Goal: Task Accomplishment & Management: Manage account settings

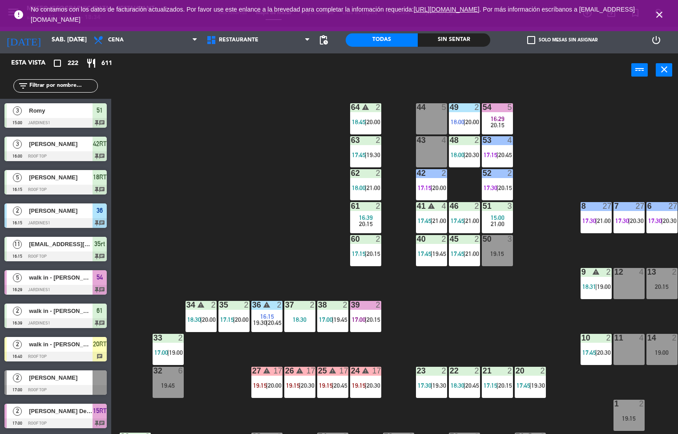
click at [214, 212] on div "44 5 49 2 18:00 | 20:00 54 5 16:29 20:15 64 warning 2 18:45 | 20:00 48 2 18:00 …" at bounding box center [398, 260] width 560 height 347
click at [498, 213] on div "51 3 15:00 21:00" at bounding box center [497, 217] width 31 height 31
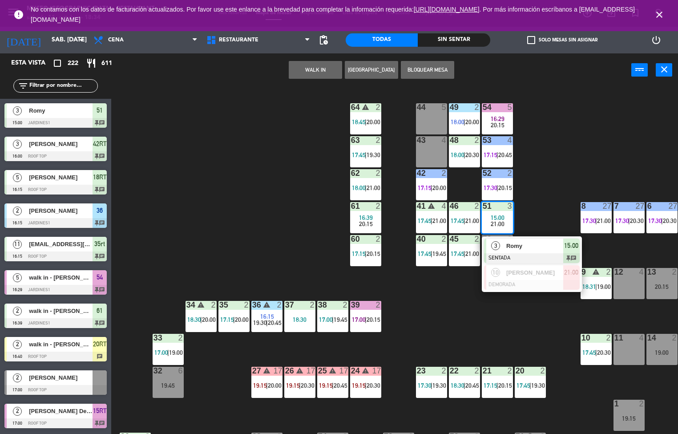
click at [511, 237] on div "3 Romy SENTADA 15:00 chat" at bounding box center [532, 250] width 100 height 29
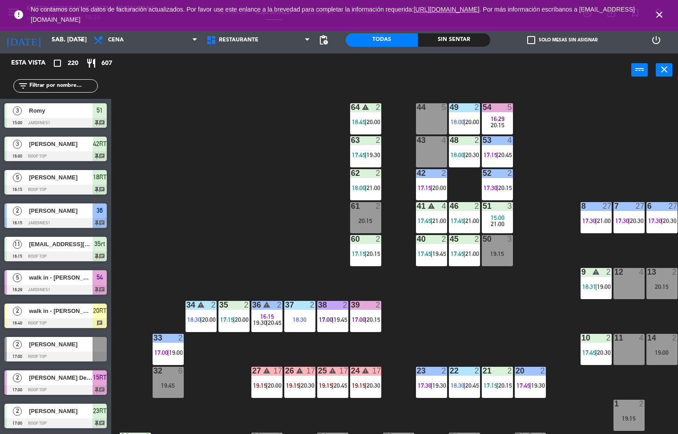
click at [434, 322] on div "44 5 49 2 18:00 | 20:00 54 5 16:29 20:15 64 warning 2 18:45 | 20:00 48 2 18:00 …" at bounding box center [398, 260] width 560 height 347
click at [446, 325] on div "44 5 49 2 18:00 | 20:00 54 5 16:29 20:15 64 warning 2 18:45 | 20:00 48 2 18:00 …" at bounding box center [398, 260] width 560 height 347
click at [467, 155] on span "20:30" at bounding box center [472, 154] width 14 height 7
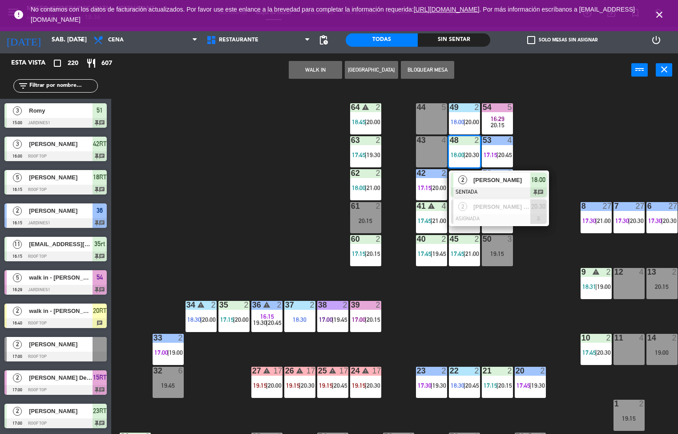
click at [502, 179] on span "[PERSON_NAME]" at bounding box center [501, 179] width 57 height 9
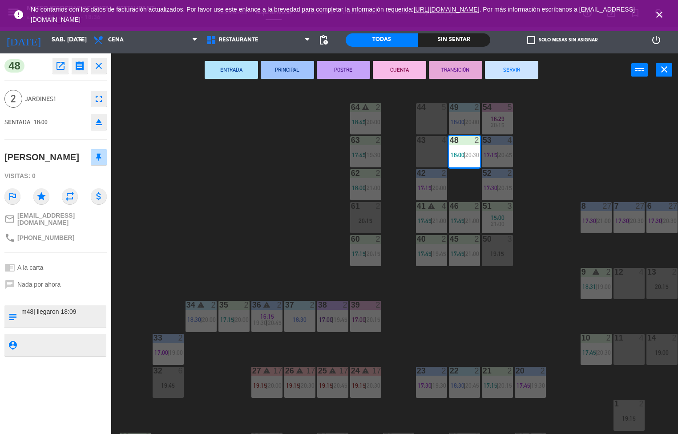
click at [300, 64] on button "PRINCIPAL" at bounding box center [287, 70] width 53 height 18
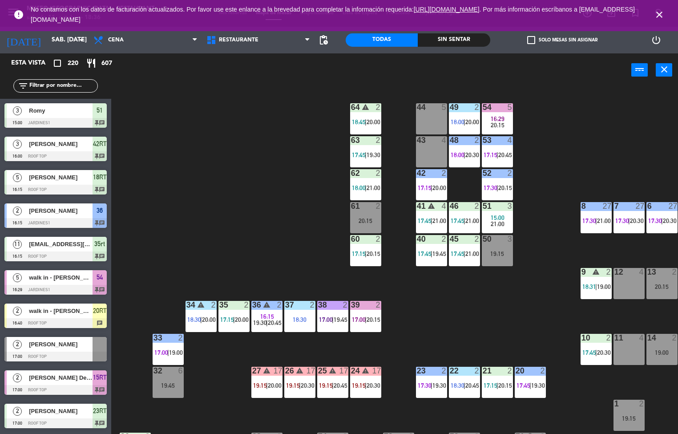
click at [503, 119] on span "16:29" at bounding box center [498, 118] width 14 height 7
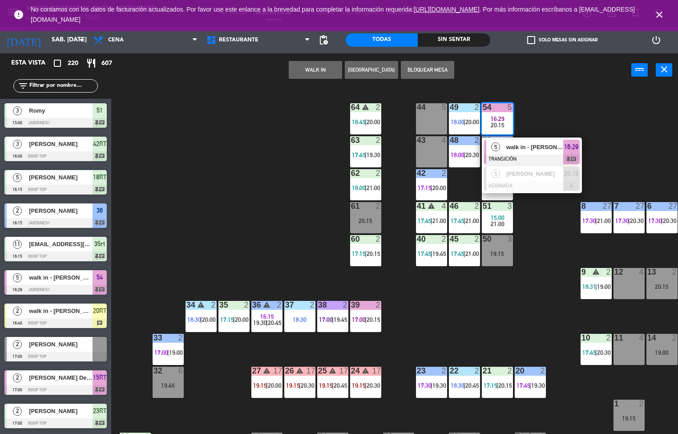
scroll to position [0, 0]
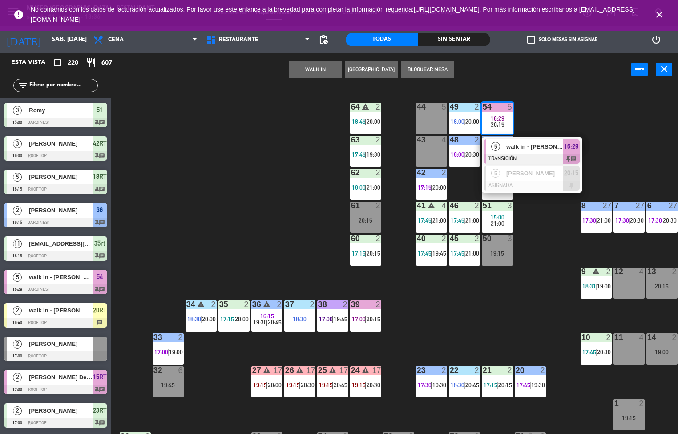
click at [539, 151] on span "walk in - [PERSON_NAME]" at bounding box center [534, 146] width 57 height 9
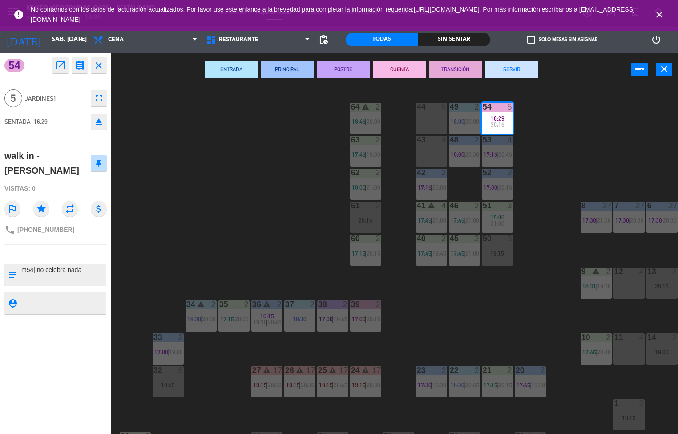
click at [526, 63] on button "SERVIR" at bounding box center [511, 69] width 53 height 18
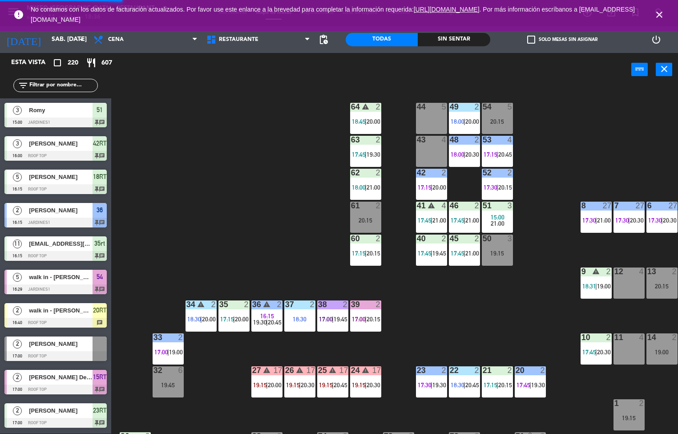
click at [369, 121] on span "20:00" at bounding box center [373, 121] width 14 height 7
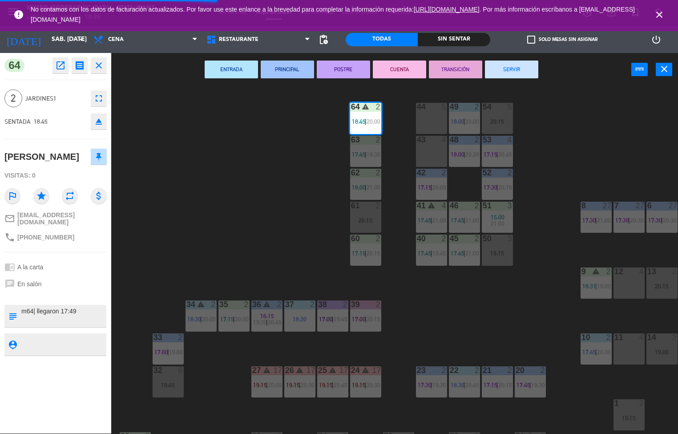
click at [241, 69] on button "ENTRADA" at bounding box center [231, 69] width 53 height 18
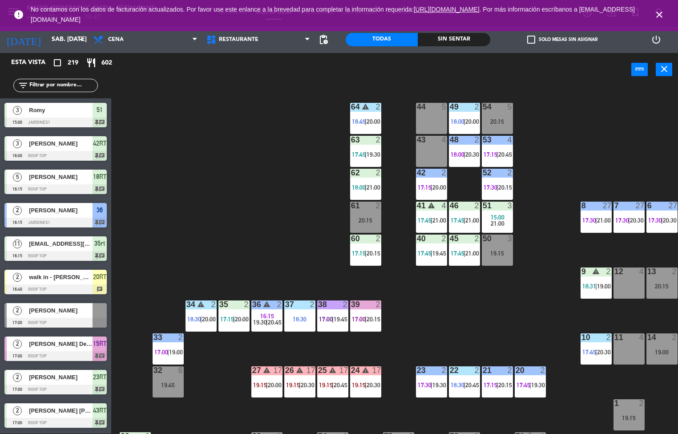
click at [367, 243] on div "60 2" at bounding box center [365, 238] width 31 height 9
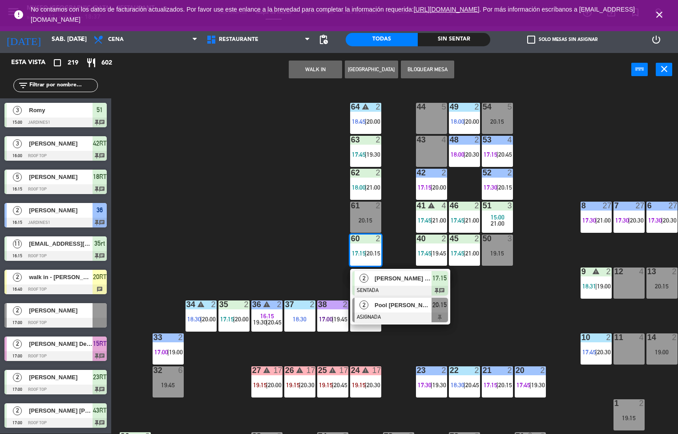
click at [400, 295] on div "2 Pool [PERSON_NAME] ASIGNADA 20:15" at bounding box center [400, 309] width 100 height 29
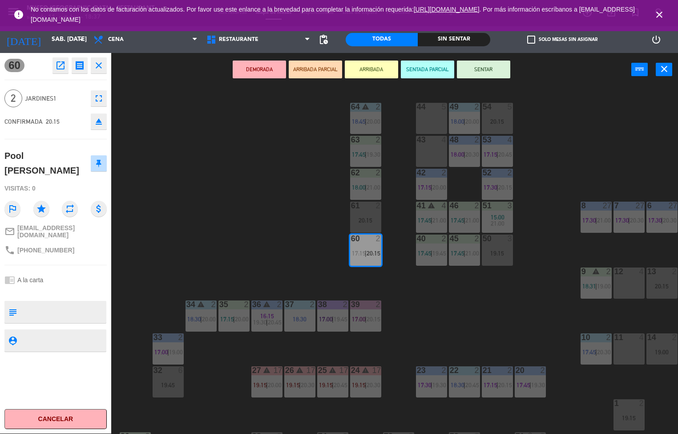
click at [501, 72] on button "SENTAR" at bounding box center [483, 69] width 53 height 18
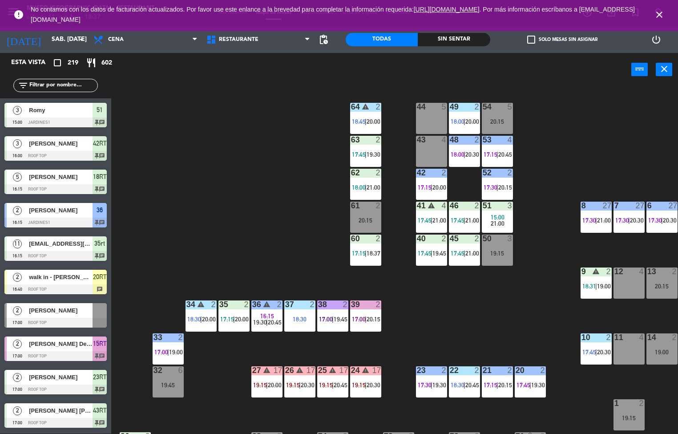
click at [366, 253] on span "|" at bounding box center [366, 252] width 2 height 7
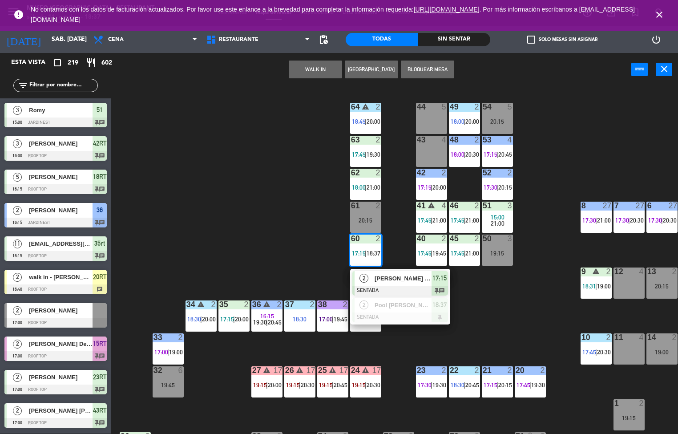
scroll to position [1125, 0]
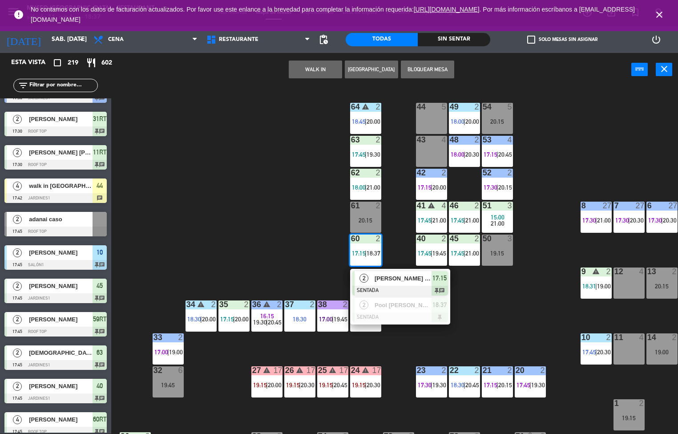
click at [420, 282] on span "[PERSON_NAME] [PERSON_NAME]" at bounding box center [402, 278] width 57 height 9
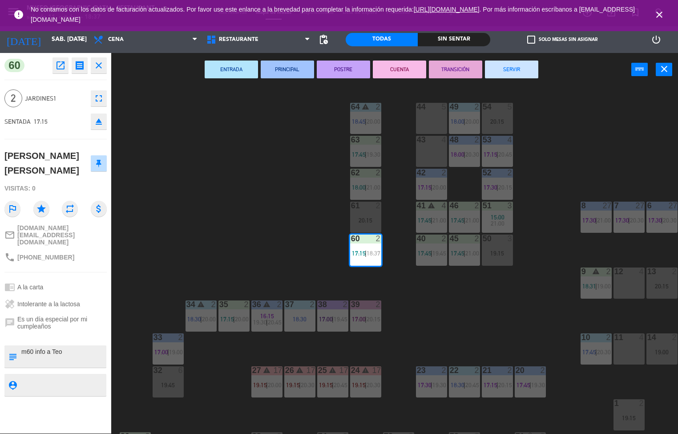
click at [294, 72] on button "PRINCIPAL" at bounding box center [287, 69] width 53 height 18
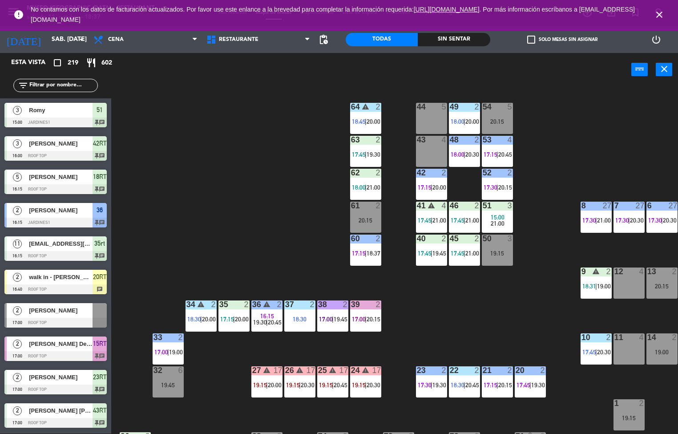
click at [467, 250] on span "21:00" at bounding box center [472, 252] width 14 height 7
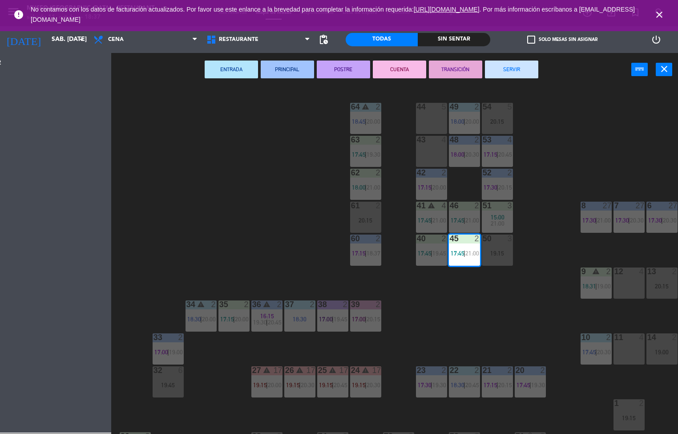
click at [286, 68] on button "PRINCIPAL" at bounding box center [287, 69] width 53 height 18
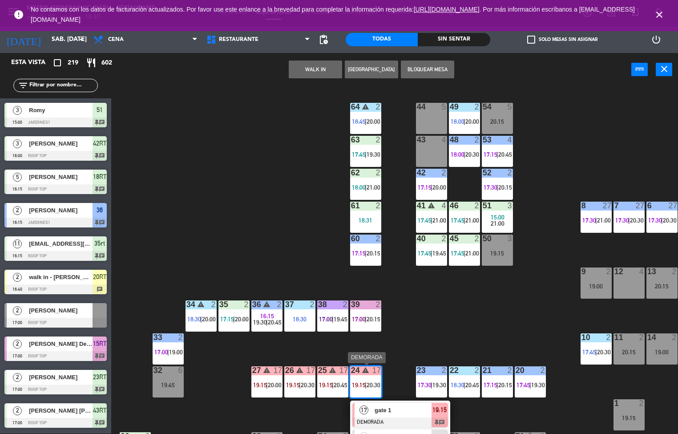
scroll to position [999, 0]
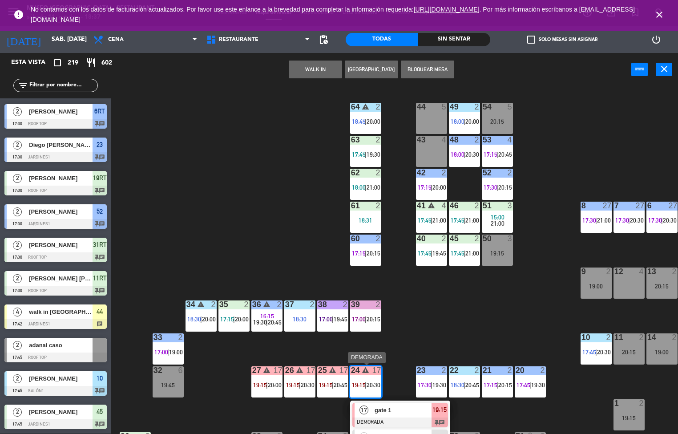
click at [506, 315] on div "44 5 49 2 18:00 | 20:00 54 5 20:15 64 warning 2 18:45 | 20:00 48 2 18:00 | 20:3…" at bounding box center [398, 260] width 560 height 347
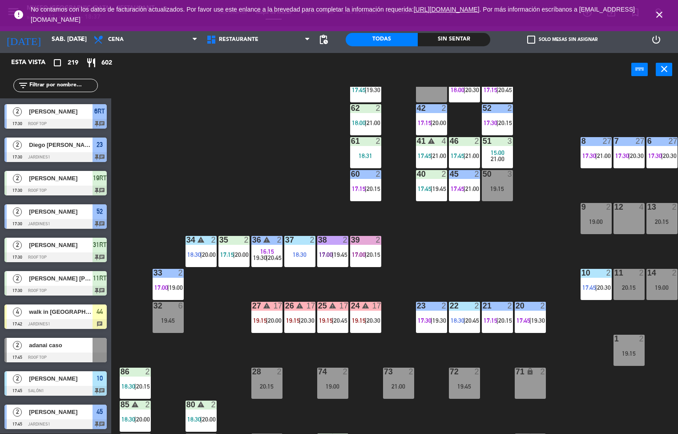
scroll to position [0, 0]
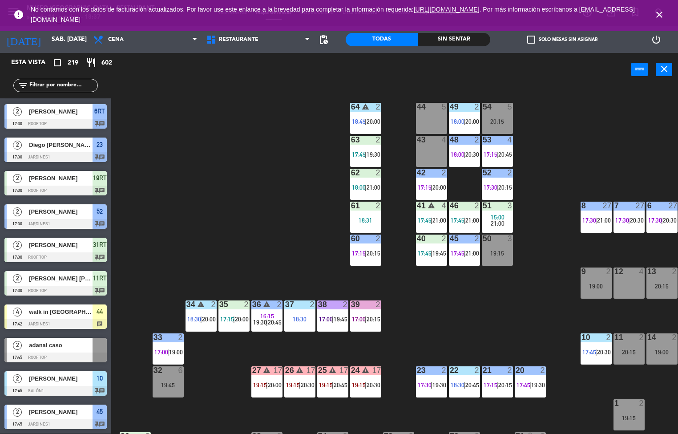
click at [440, 251] on span "19:45" at bounding box center [439, 252] width 14 height 7
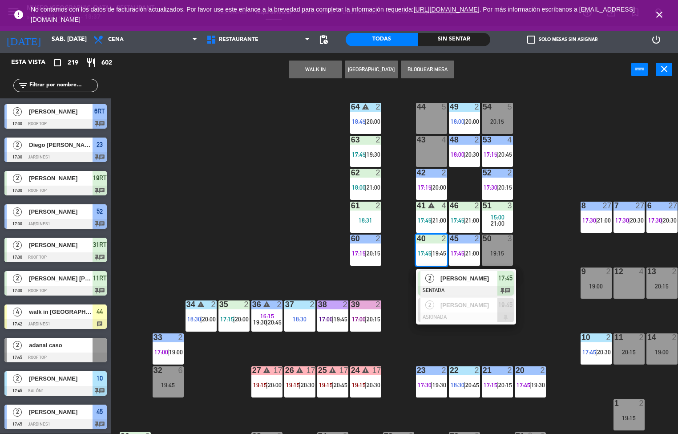
click at [467, 283] on div "[PERSON_NAME]" at bounding box center [468, 278] width 58 height 15
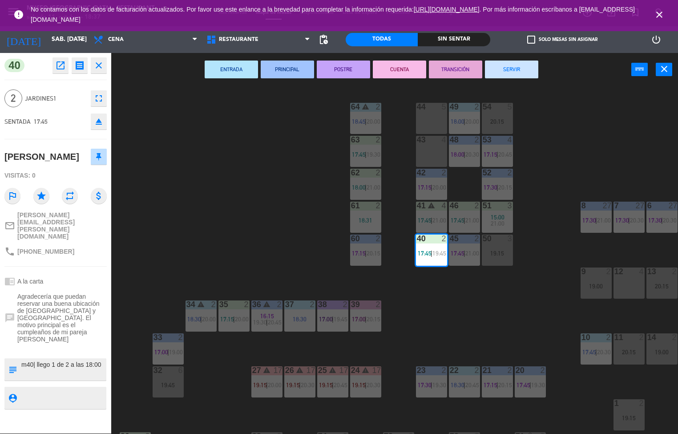
click at [295, 70] on button "PRINCIPAL" at bounding box center [287, 69] width 53 height 18
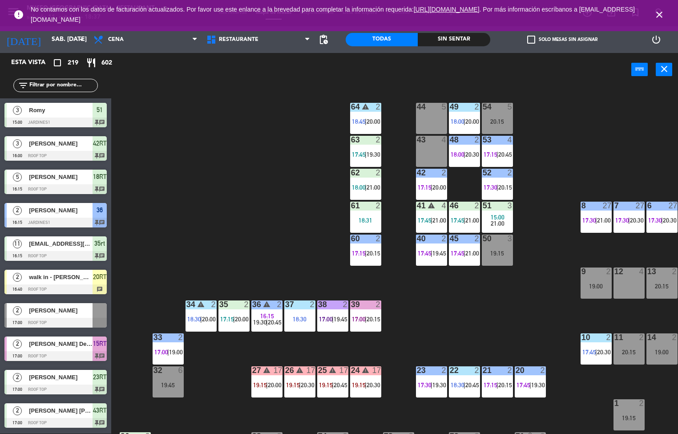
click at [442, 223] on span "21:00" at bounding box center [439, 220] width 14 height 7
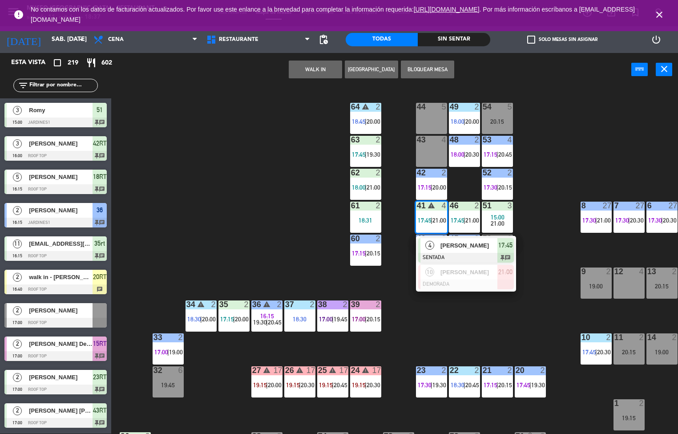
scroll to position [0, 0]
click at [475, 253] on div at bounding box center [466, 258] width 96 height 10
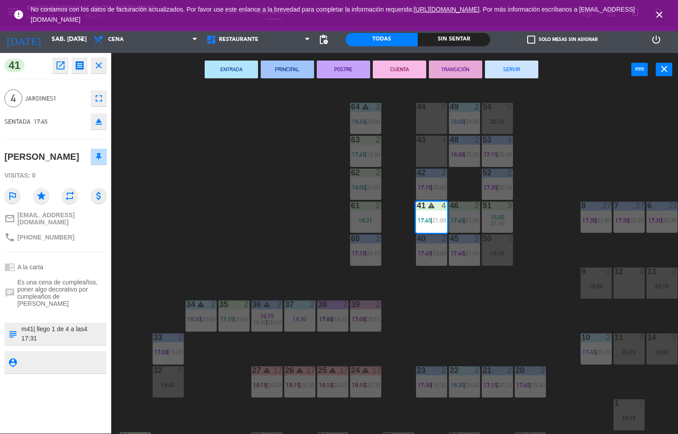
click at [303, 67] on button "PRINCIPAL" at bounding box center [287, 69] width 53 height 18
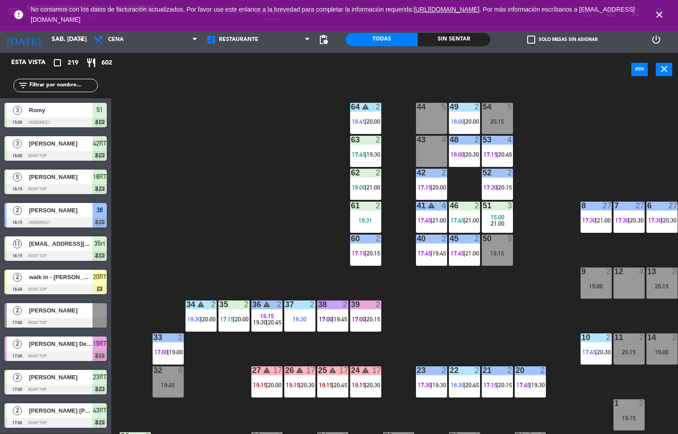
click at [467, 219] on span "21:00" at bounding box center [472, 220] width 14 height 7
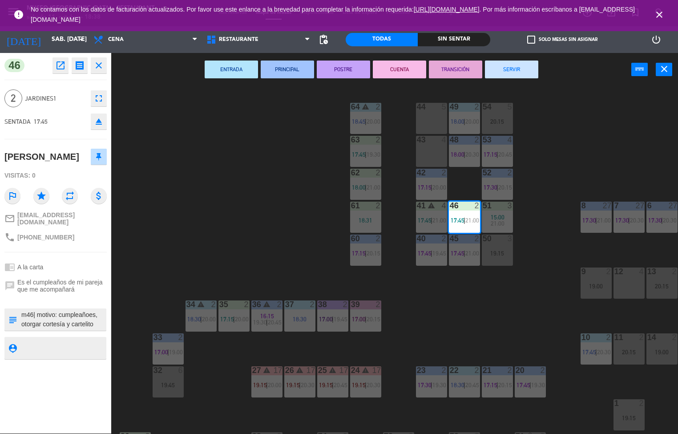
click at [289, 68] on button "PRINCIPAL" at bounding box center [287, 69] width 53 height 18
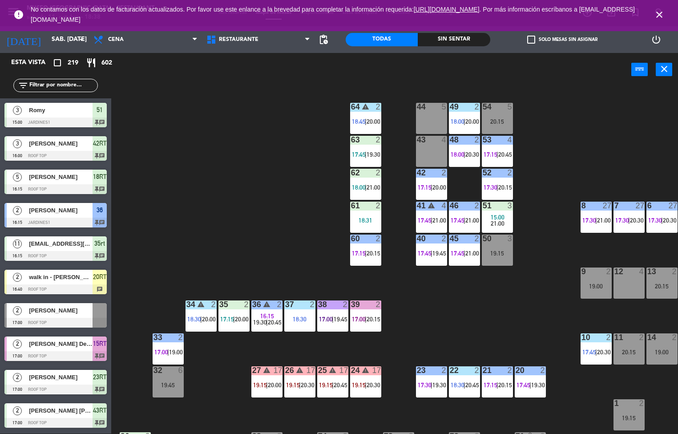
click at [498, 220] on span "21:00" at bounding box center [498, 223] width 14 height 7
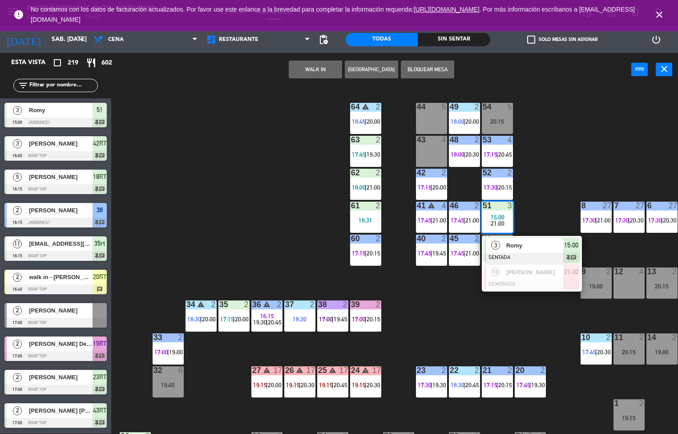
click at [540, 245] on span "Romy" at bounding box center [534, 245] width 57 height 9
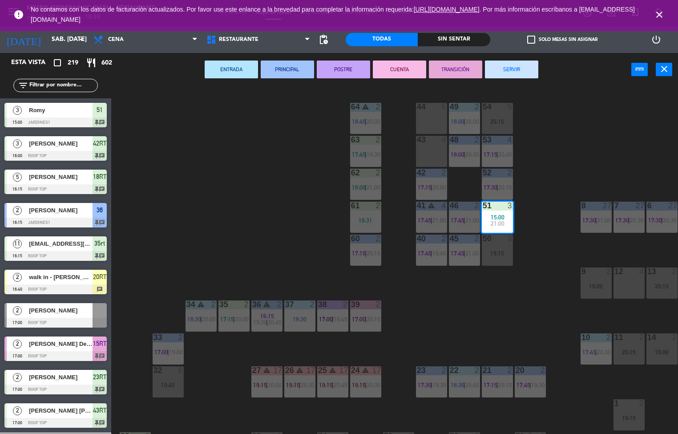
click at [293, 65] on button "PRINCIPAL" at bounding box center [287, 69] width 53 height 18
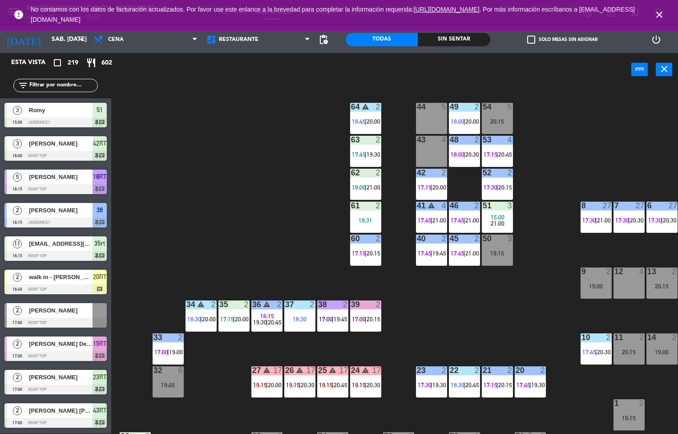
click at [501, 220] on span "21:00" at bounding box center [498, 223] width 14 height 7
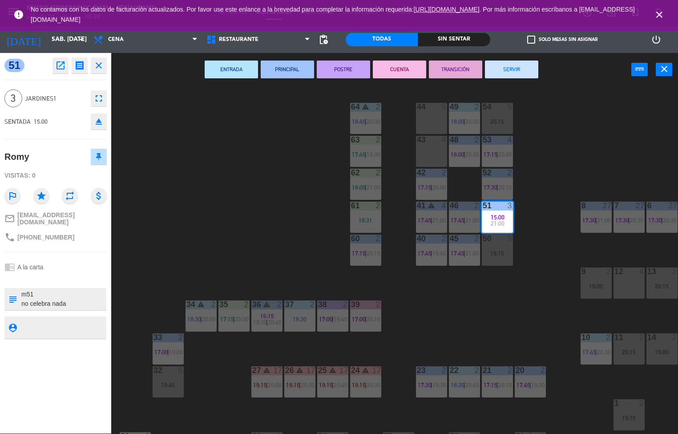
click at [292, 71] on button "PRINCIPAL" at bounding box center [287, 69] width 53 height 18
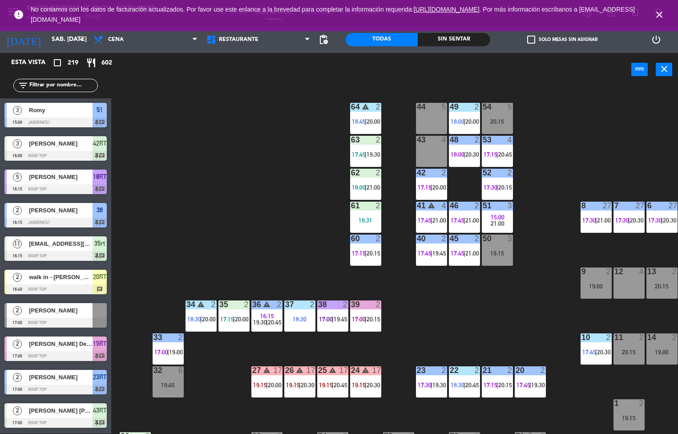
click at [367, 182] on div "62 2 18:00 | 21:00" at bounding box center [365, 184] width 31 height 31
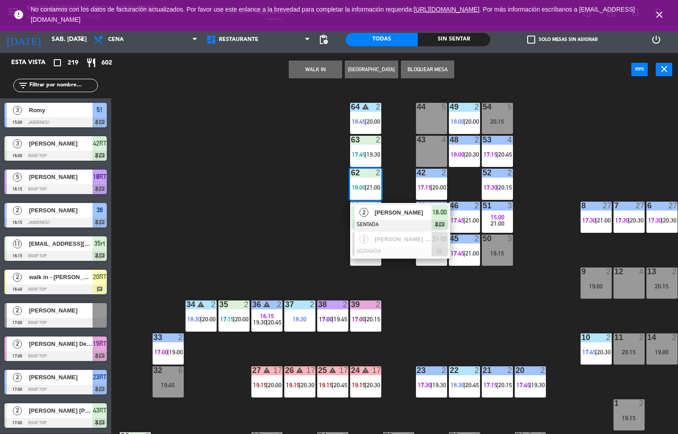
click at [410, 213] on span "[PERSON_NAME]" at bounding box center [402, 212] width 57 height 9
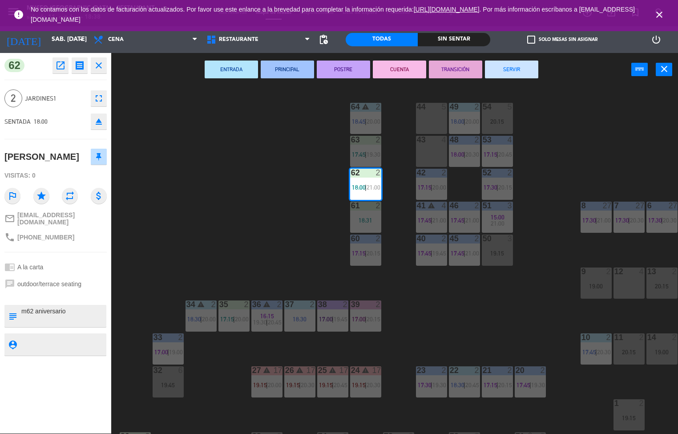
click at [241, 64] on button "ENTRADA" at bounding box center [231, 69] width 53 height 18
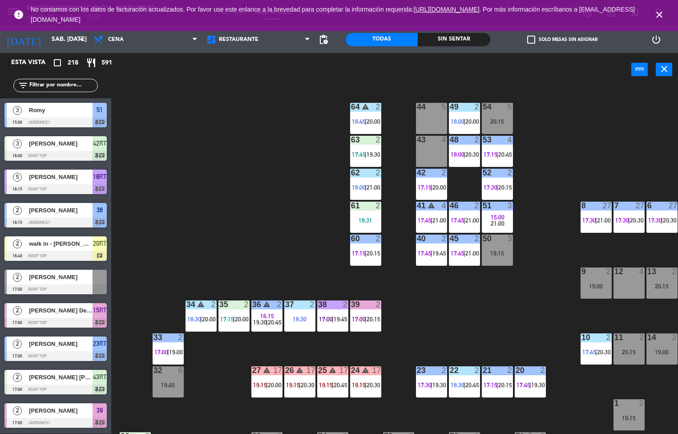
click at [370, 217] on div "18:31" at bounding box center [365, 220] width 31 height 6
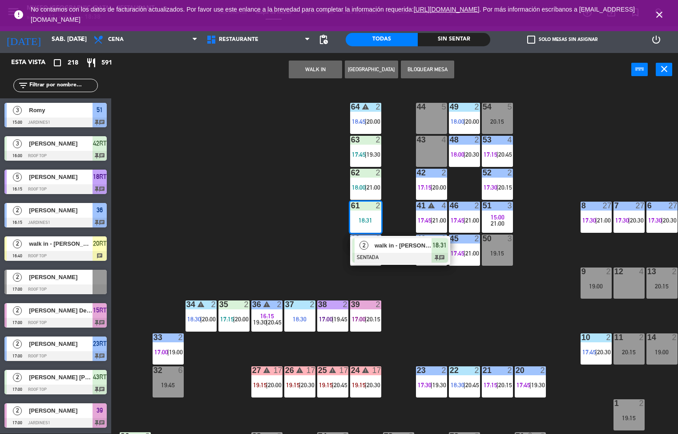
click at [444, 325] on div "44 5 49 2 18:00 | 20:00 54 5 20:15 64 warning 2 18:45 | 20:00 48 2 18:00 | 20:3…" at bounding box center [398, 260] width 560 height 347
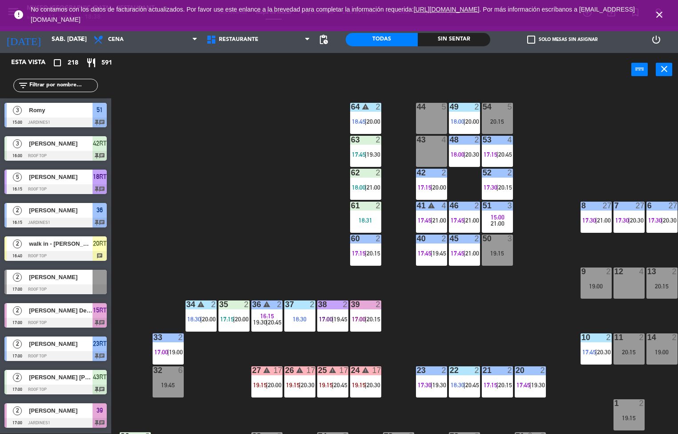
click at [367, 147] on div "63 2 17:45 | 19:30" at bounding box center [365, 151] width 31 height 31
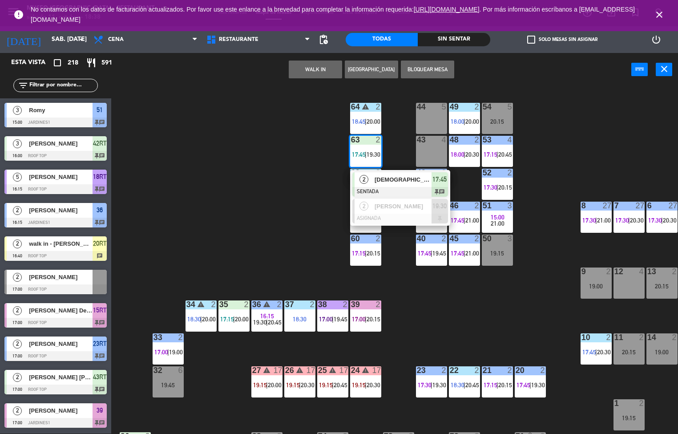
click at [418, 182] on span "[DEMOGRAPHIC_DATA][PERSON_NAME]" at bounding box center [402, 179] width 57 height 9
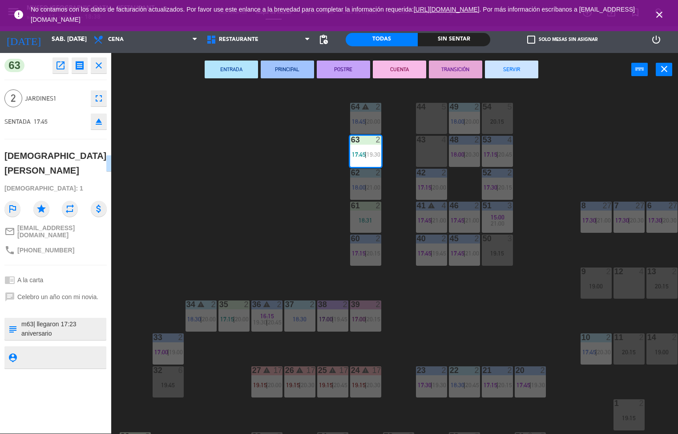
click at [299, 74] on button "PRINCIPAL" at bounding box center [287, 69] width 53 height 18
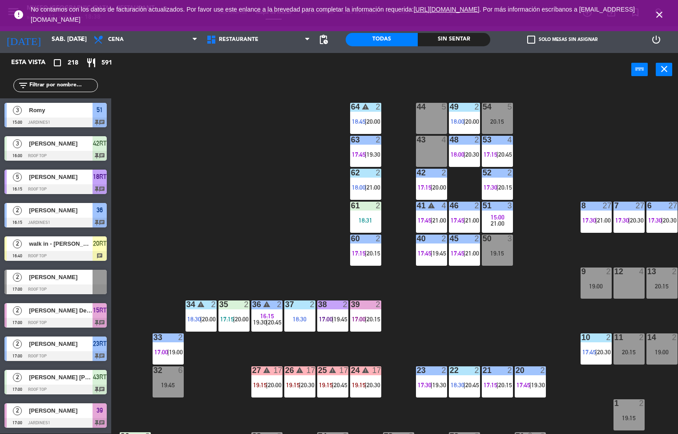
click at [482, 311] on div "44 5 49 2 18:00 | 20:00 54 5 20:15 64 warning 2 18:45 | 20:00 48 2 18:00 | 20:3…" at bounding box center [398, 260] width 560 height 347
click at [258, 196] on div "44 5 49 2 18:00 | 20:00 54 5 20:15 64 warning 2 18:45 | 20:00 48 2 18:00 | 20:3…" at bounding box center [398, 260] width 560 height 347
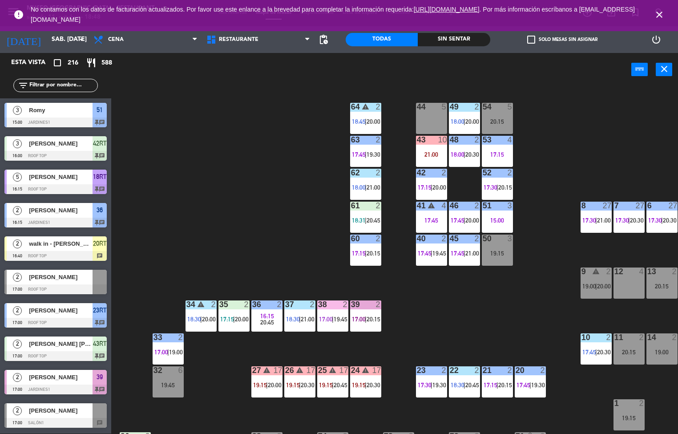
click at [253, 226] on div "44 5 49 2 18:00 | 20:00 54 5 20:15 64 warning 2 18:45 | 20:00 48 2 18:00 | 20:3…" at bounding box center [398, 260] width 560 height 347
click at [427, 181] on div "42 2 17:15 | 20:00" at bounding box center [431, 184] width 31 height 31
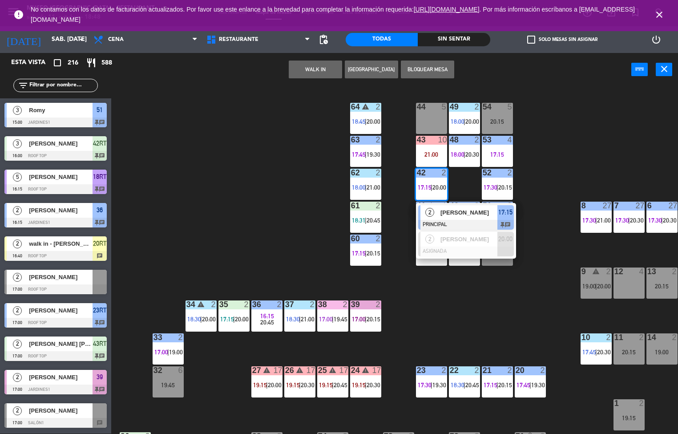
click at [456, 212] on span "[PERSON_NAME]" at bounding box center [468, 212] width 57 height 9
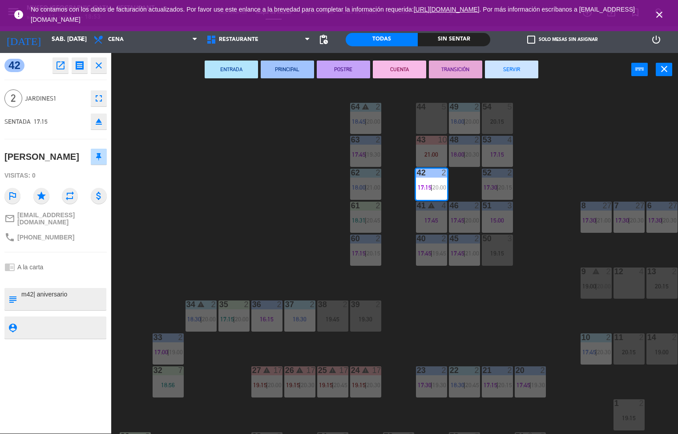
click at [483, 294] on div "menu [GEOGRAPHIC_DATA] - Restaurant sábado 11. octubre - 18:53 Mis reservas Map…" at bounding box center [339, 217] width 678 height 434
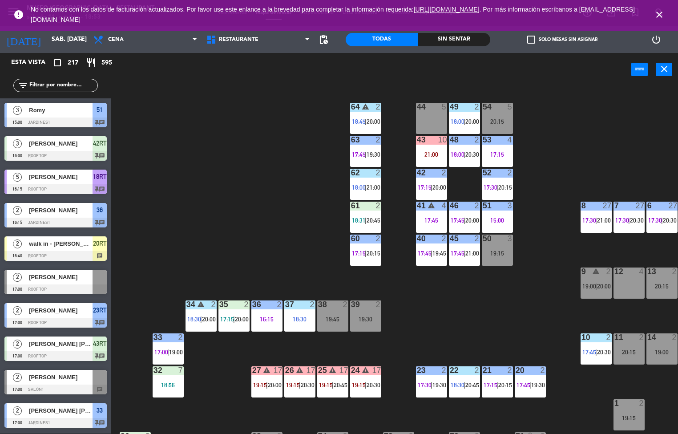
click at [494, 148] on div "53 4 17:15" at bounding box center [497, 151] width 31 height 31
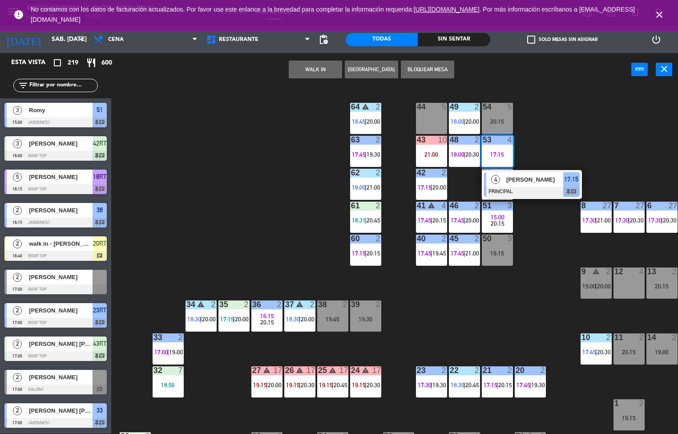
click at [580, 359] on div "10 2 17:45 | 20:30" at bounding box center [595, 348] width 31 height 31
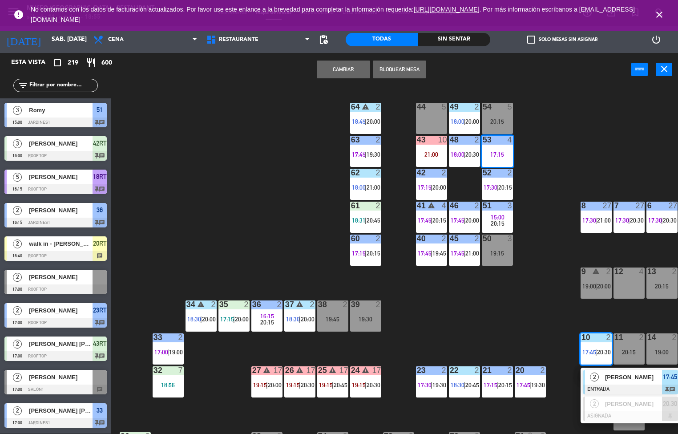
click at [515, 334] on div "44 5 49 2 18:00 | 20:00 54 5 20:15 64 warning 2 18:45 | 20:00 48 2 18:00 | 20:3…" at bounding box center [398, 260] width 560 height 347
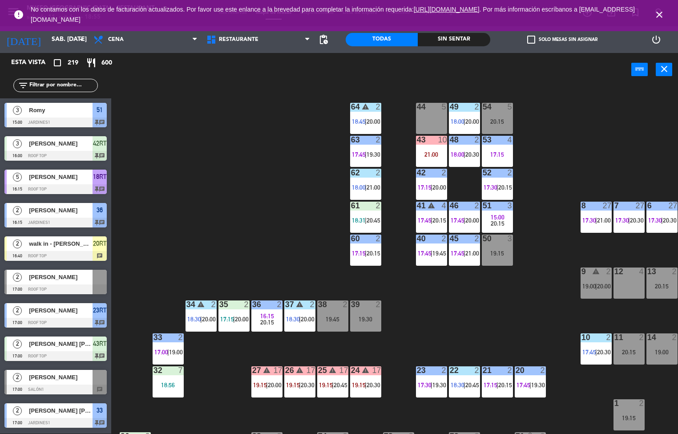
scroll to position [202, 0]
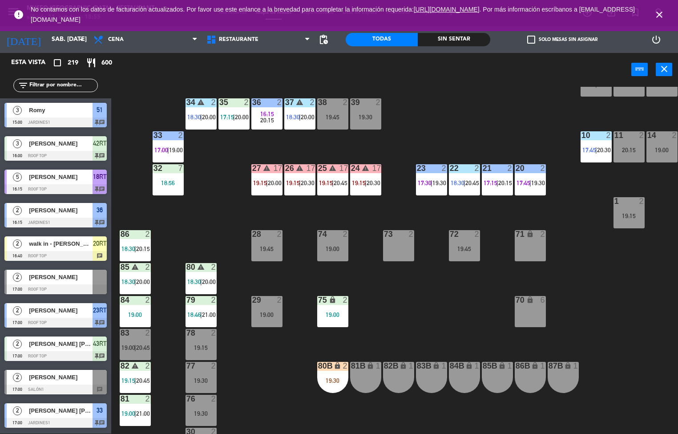
click at [635, 290] on div "44 5 49 2 18:00 | 20:00 54 5 20:15 64 warning 2 18:45 | 20:00 48 2 18:00 | 20:3…" at bounding box center [398, 260] width 560 height 347
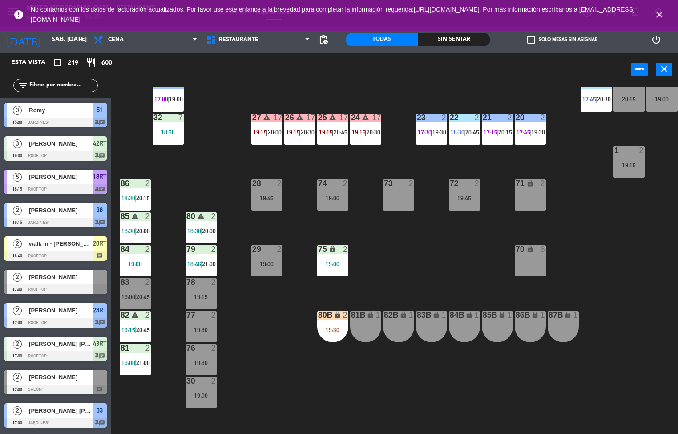
scroll to position [266, 0]
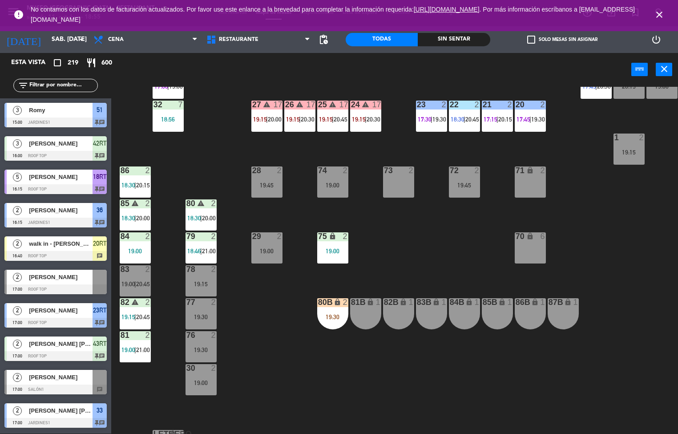
click at [636, 254] on div "44 5 49 2 18:00 | 20:00 54 5 20:15 64 warning 2 18:45 | 20:00 48 2 18:00 | 20:3…" at bounding box center [398, 260] width 560 height 347
click at [640, 257] on div "44 5 49 2 18:00 | 20:00 54 5 20:15 64 warning 2 18:45 | 20:00 48 2 18:00 | 20:3…" at bounding box center [398, 260] width 560 height 347
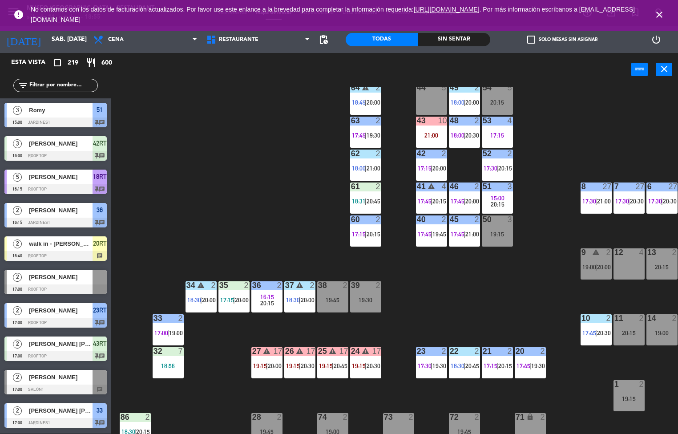
scroll to position [0, 0]
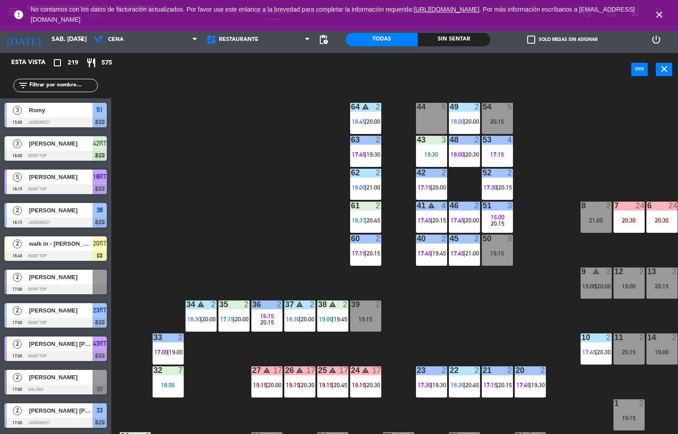
click at [530, 309] on div "44 5 49 2 18:00 | 20:00 54 5 20:15 64 warning 2 18:45 | 20:00 48 2 18:00 | 20:3…" at bounding box center [398, 260] width 560 height 347
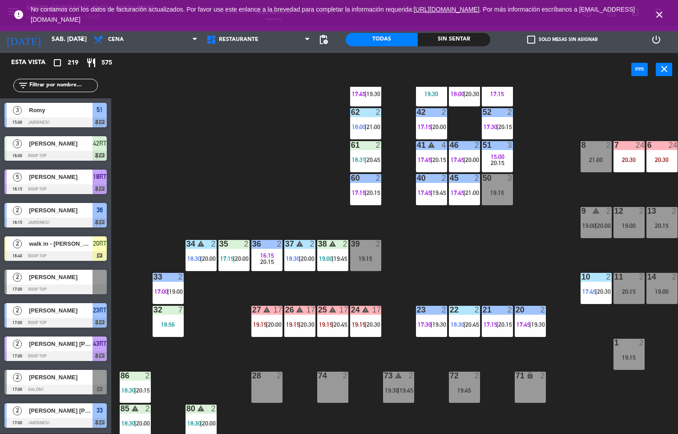
scroll to position [40, 0]
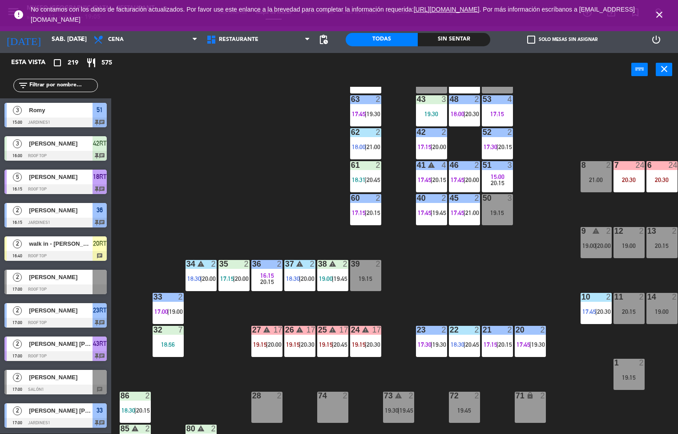
click at [504, 145] on span "20:15" at bounding box center [505, 146] width 14 height 7
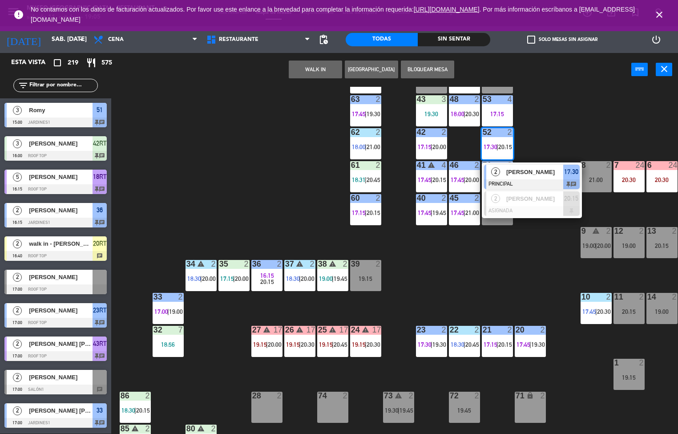
click at [536, 177] on div "[PERSON_NAME]" at bounding box center [534, 172] width 58 height 15
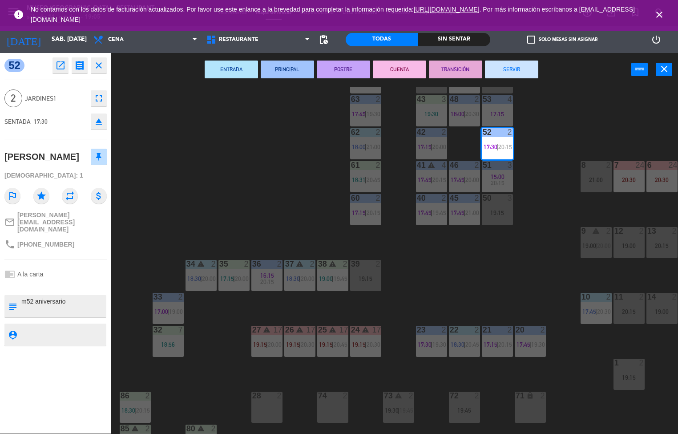
click at [475, 71] on button "TRANSICIÓN" at bounding box center [455, 69] width 53 height 18
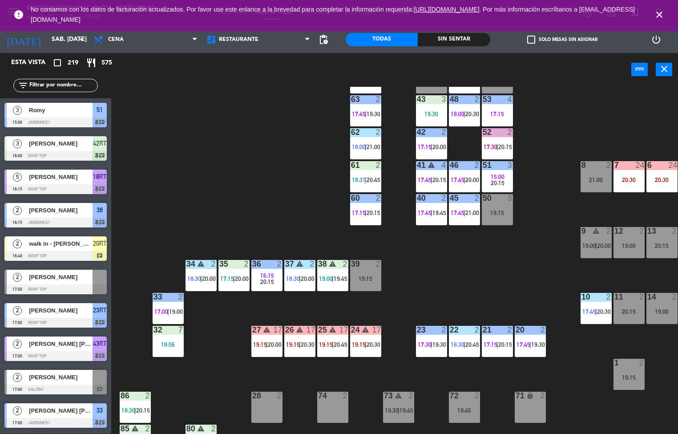
click at [436, 176] on span "20:15" at bounding box center [439, 179] width 14 height 7
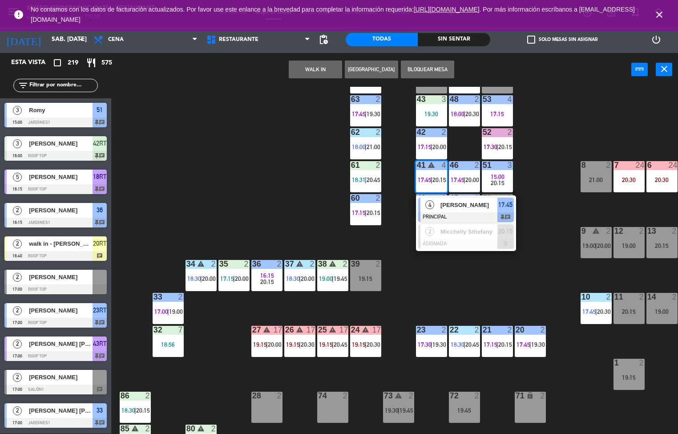
scroll to position [0, 0]
click at [476, 204] on span "[PERSON_NAME]" at bounding box center [468, 204] width 57 height 9
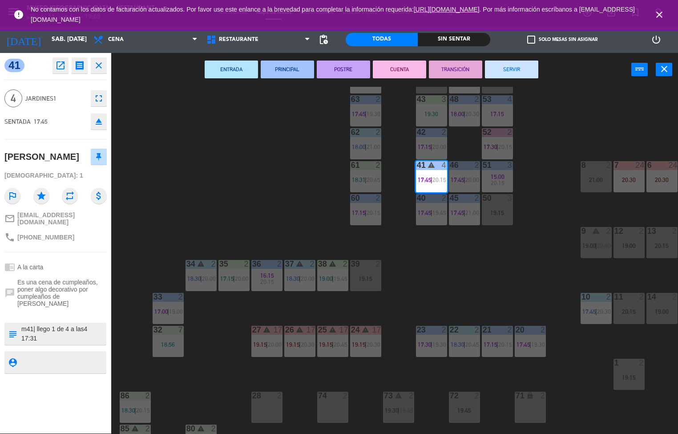
click at [460, 71] on button "TRANSICIÓN" at bounding box center [455, 69] width 53 height 18
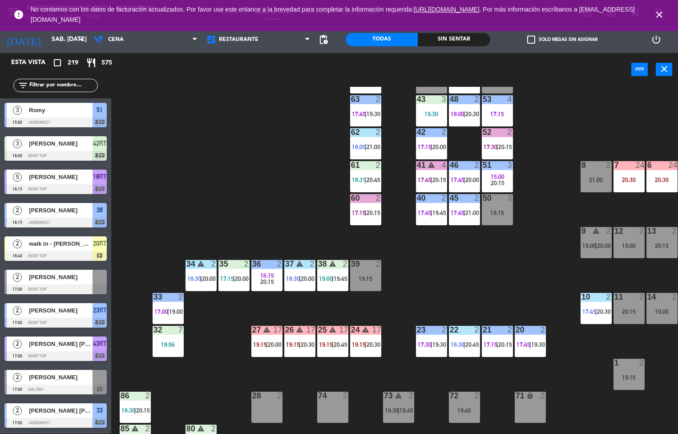
click at [459, 279] on div "44 5 49 2 18:00 | 20:00 54 5 20:15 64 warning 2 18:45 | 20:00 48 2 18:00 | 20:3…" at bounding box center [398, 260] width 560 height 347
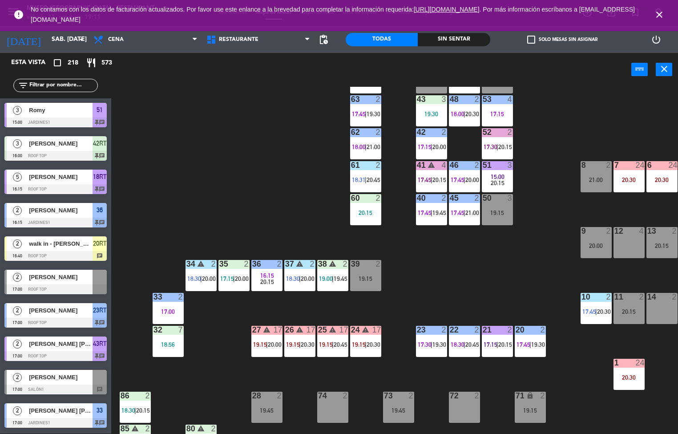
click at [455, 39] on div "Sin sentar" at bounding box center [454, 39] width 72 height 13
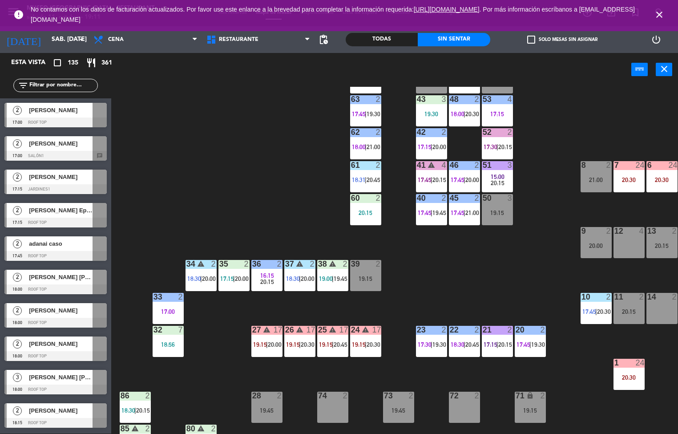
click at [656, 16] on icon "close" at bounding box center [659, 14] width 11 height 11
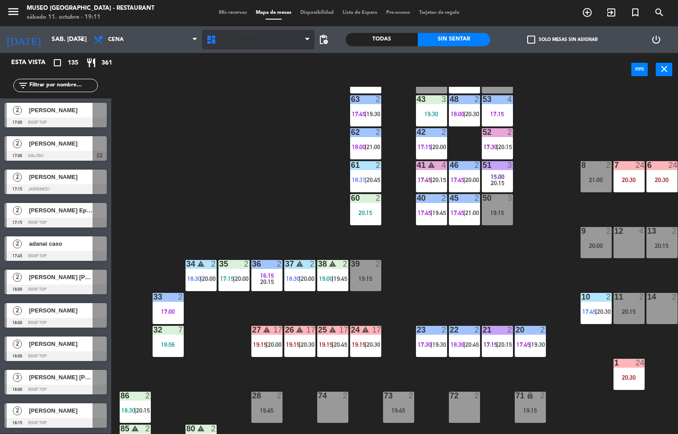
click at [314, 41] on span at bounding box center [309, 40] width 9 height 8
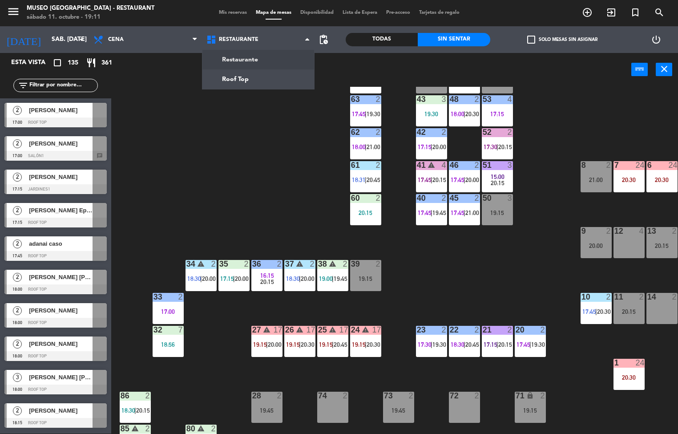
click at [274, 147] on div "44 5 49 2 18:00 | 20:00 54 5 20:15 64 warning 2 18:45 | 20:00 48 2 18:00 | 20:3…" at bounding box center [398, 260] width 560 height 347
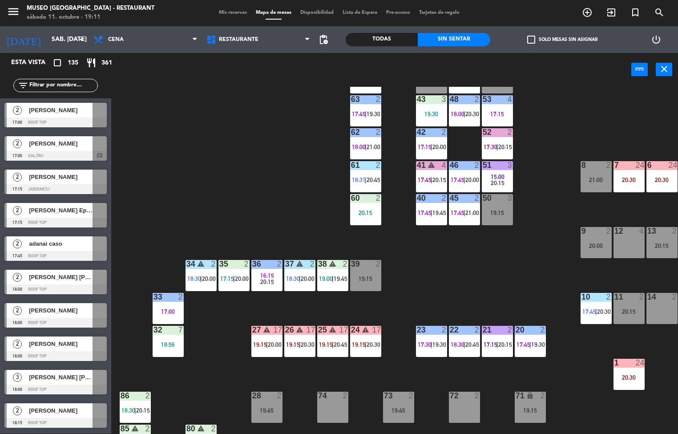
click at [323, 40] on span "pending_actions" at bounding box center [323, 39] width 11 height 11
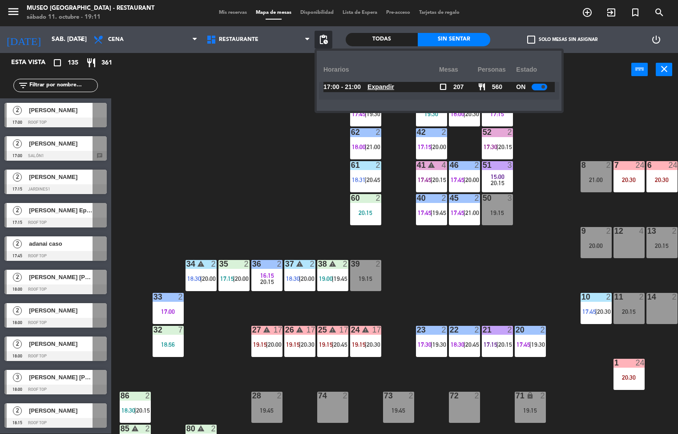
click at [383, 82] on span "Expandir" at bounding box center [380, 87] width 27 height 10
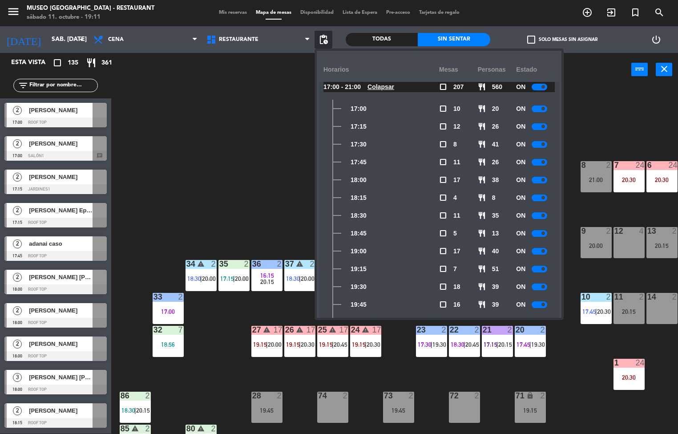
scroll to position [95, 0]
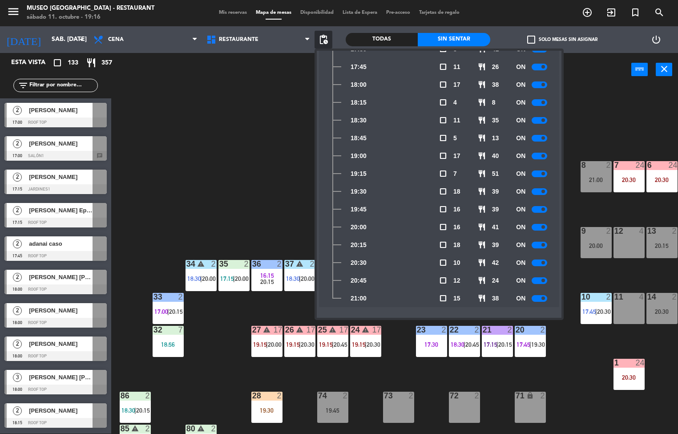
click at [221, 148] on div "44 3 19:15 49 2 18:00 | 20:00 54 5 20:15 64 warning 2 18:45 | 20:00 48 2 18:00 …" at bounding box center [398, 260] width 560 height 347
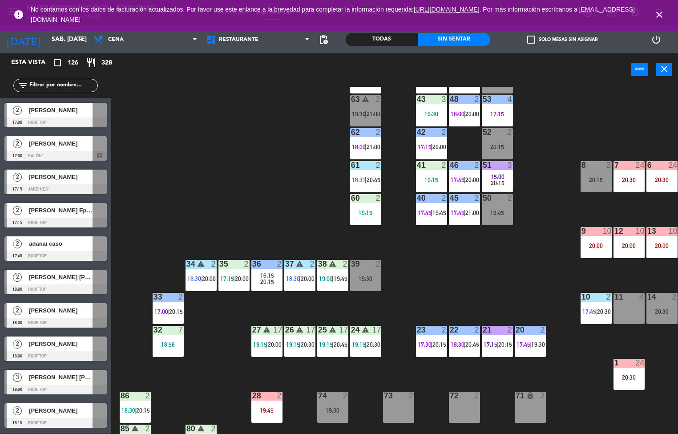
click at [301, 200] on div "44 3 19:15 49 2 18:00 | 20:00 54 5 20:15 64 warning 2 18:45 | 20:00 48 2 18:00 …" at bounding box center [398, 260] width 560 height 347
click at [659, 15] on icon "close" at bounding box center [659, 14] width 11 height 11
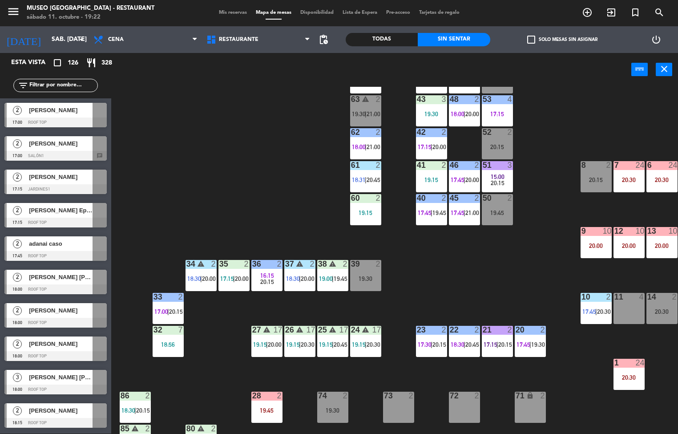
click at [382, 39] on div "Todas" at bounding box center [382, 39] width 72 height 13
click at [479, 43] on div "Sin sentar" at bounding box center [454, 39] width 72 height 13
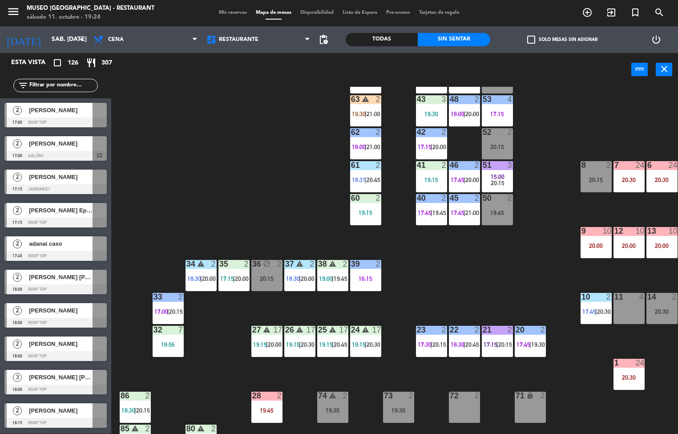
click at [277, 218] on div "44 3 19:15 49 2 18:00 | 20:00 54 5 20:15 64 warning 2 18:45 | 20:00 48 2 18:00 …" at bounding box center [398, 260] width 560 height 347
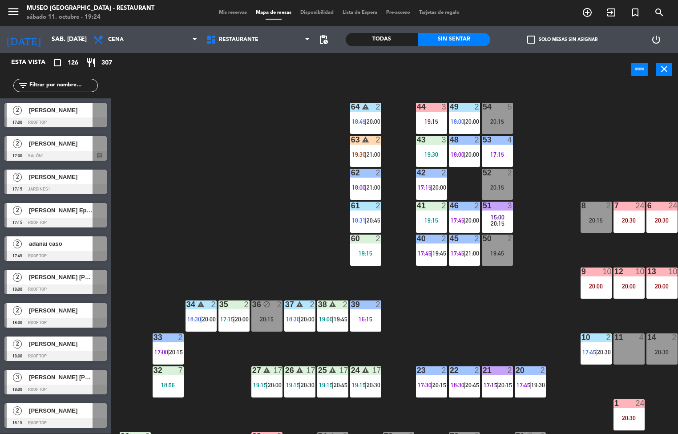
click at [368, 155] on span "21:00" at bounding box center [373, 154] width 14 height 7
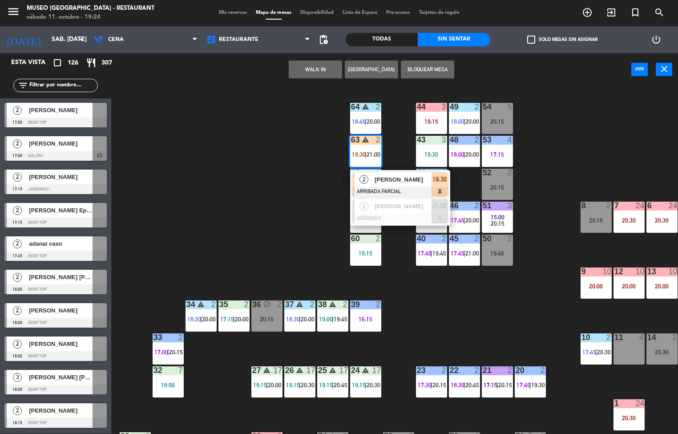
click at [403, 180] on span "[PERSON_NAME]" at bounding box center [402, 179] width 57 height 9
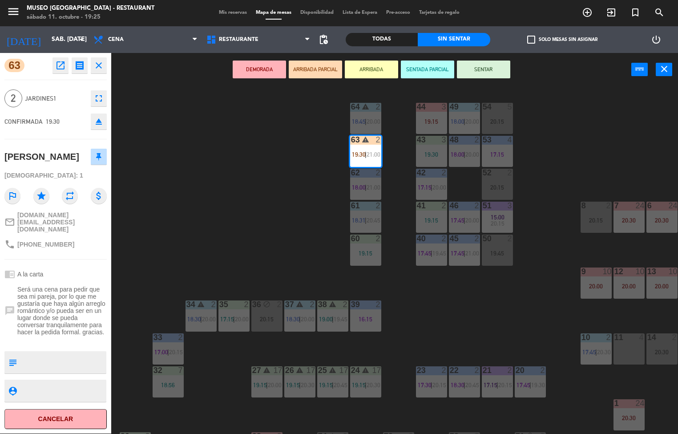
click at [208, 233] on div "44 3 19:15 49 2 18:00 | 20:00 54 5 20:15 64 warning 2 18:45 | 20:00 48 2 18:00 …" at bounding box center [398, 260] width 560 height 347
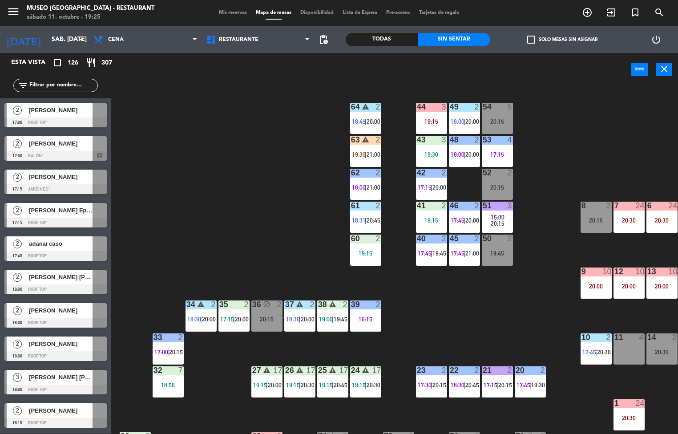
scroll to position [1341, 0]
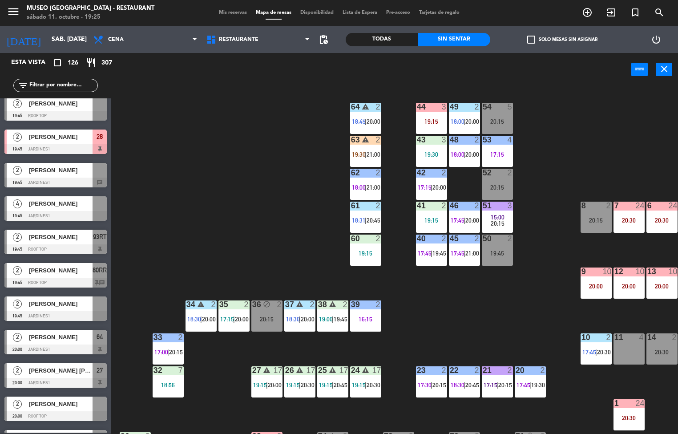
click at [362, 155] on span "19:30" at bounding box center [359, 154] width 14 height 7
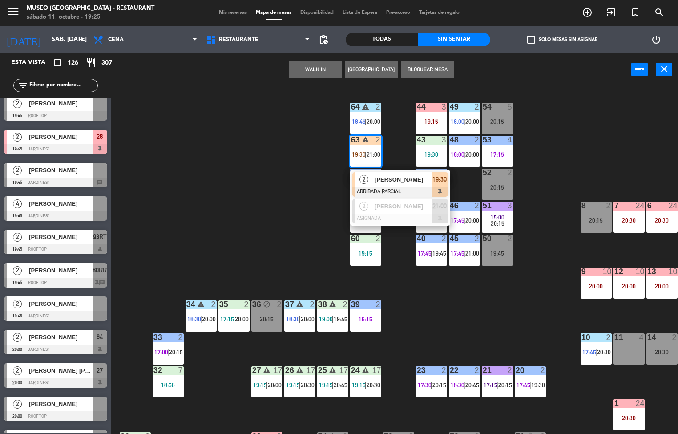
click at [388, 183] on span "[PERSON_NAME]" at bounding box center [402, 179] width 57 height 9
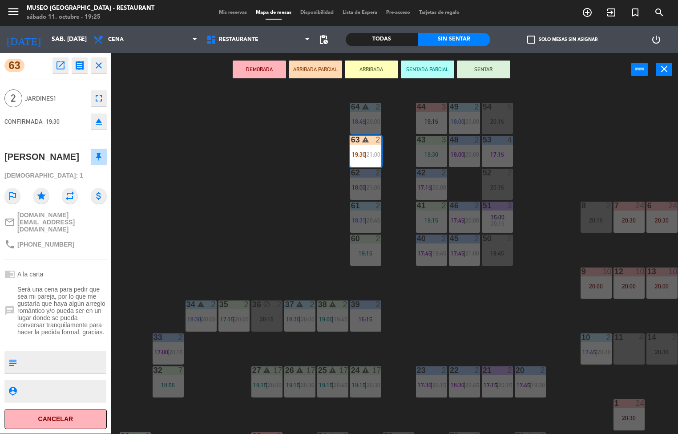
click at [249, 179] on div "44 3 19:15 49 2 18:00 | 20:00 54 5 20:15 64 warning 2 18:45 | 20:00 48 2 18:00 …" at bounding box center [398, 260] width 560 height 347
click at [366, 187] on span "|" at bounding box center [366, 187] width 2 height 7
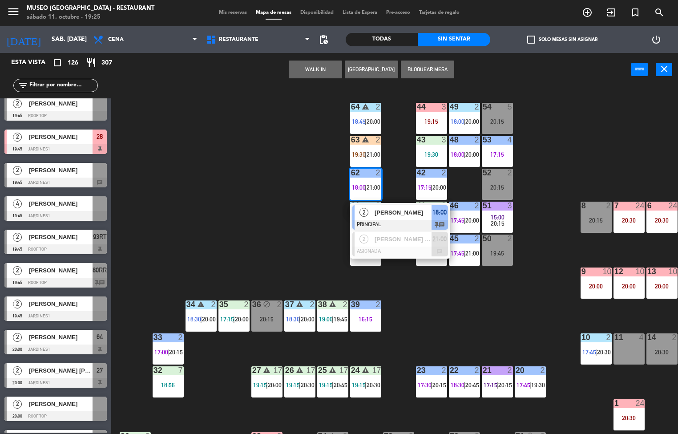
scroll to position [0, 0]
click at [390, 213] on span "[PERSON_NAME]" at bounding box center [402, 212] width 57 height 9
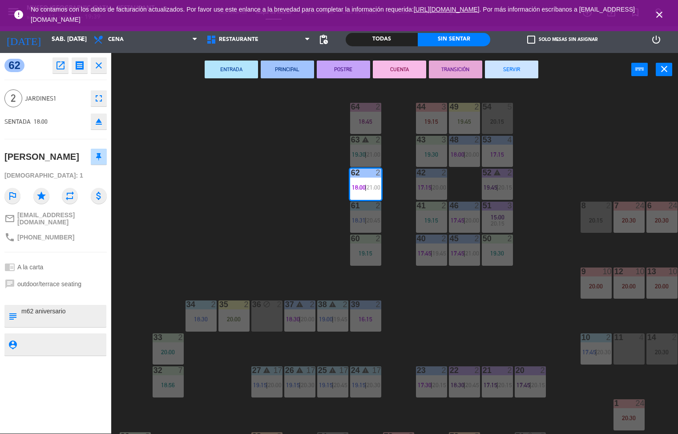
click at [442, 326] on div "44 3 19:15 49 2 19:45 54 5 20:15 64 2 18:45 48 2 18:00 | 20:00 53 4 17:15 63 wa…" at bounding box center [398, 260] width 560 height 347
click at [469, 109] on div at bounding box center [464, 107] width 15 height 8
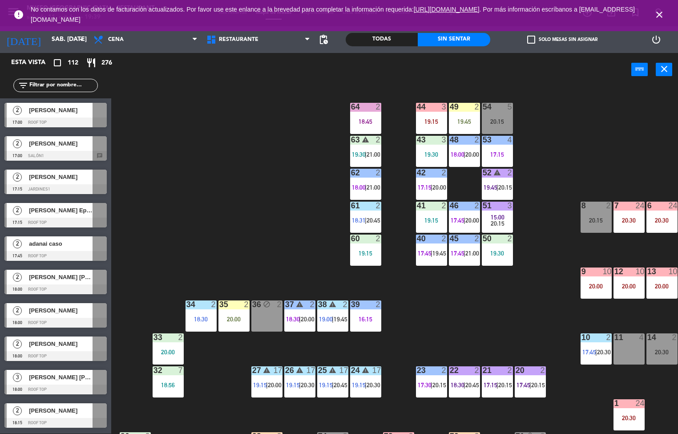
click at [502, 149] on div "53 4 17:15" at bounding box center [497, 151] width 31 height 31
click at [563, 125] on div "44 3 19:15 49 2 19:45 54 5 20:15 64 2 18:45 48 2 18:00 | 20:00 53 4 17:15 63 wa…" at bounding box center [398, 260] width 560 height 347
click at [458, 121] on div "19:45" at bounding box center [464, 121] width 31 height 6
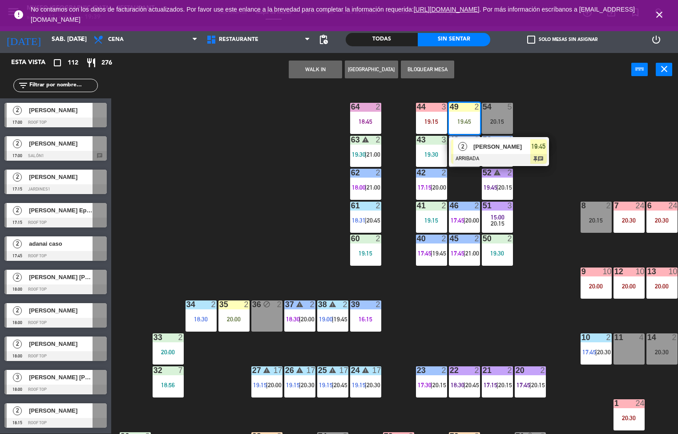
click at [521, 161] on div at bounding box center [499, 159] width 96 height 10
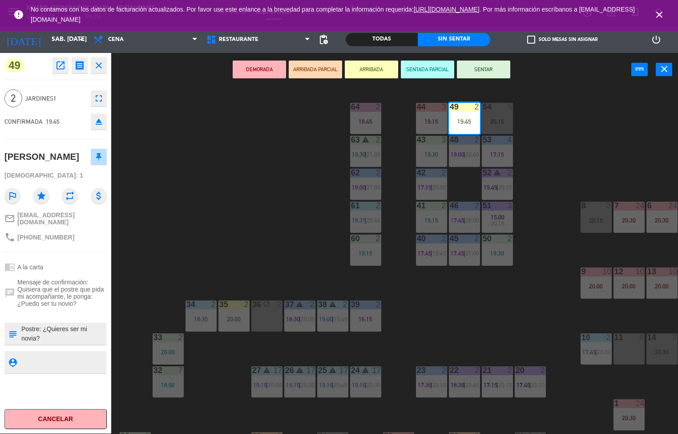
click at [215, 233] on div "44 3 19:15 49 2 19:45 54 5 20:15 64 2 18:45 48 2 18:00 | 20:00 53 4 17:15 63 wa…" at bounding box center [398, 260] width 560 height 347
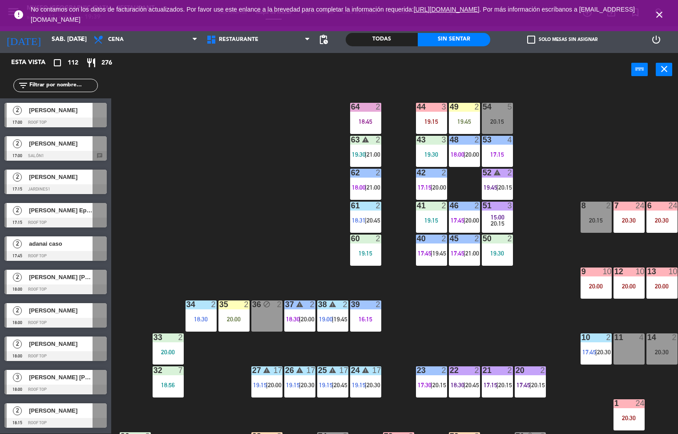
click at [506, 207] on div "3" at bounding box center [511, 205] width 15 height 8
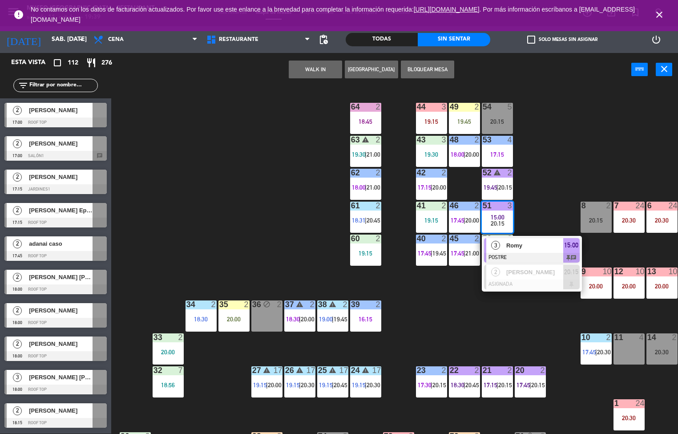
click at [498, 241] on span "3" at bounding box center [495, 245] width 9 height 9
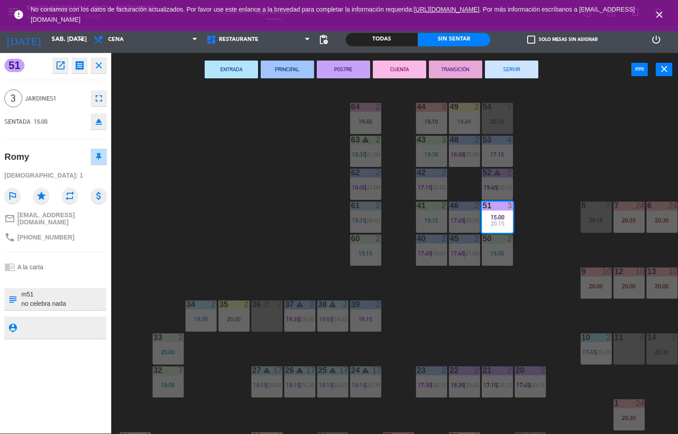
click at [239, 221] on div "44 3 19:15 49 2 19:45 54 5 20:15 64 2 18:45 48 2 18:00 | 20:00 53 4 17:15 63 wa…" at bounding box center [398, 260] width 560 height 347
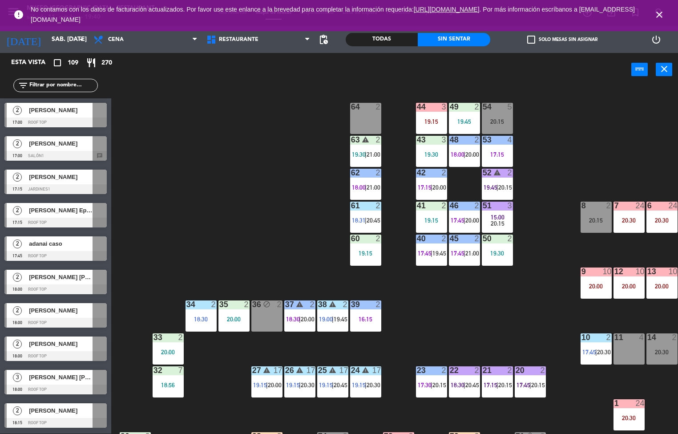
click at [236, 255] on div "44 3 19:15 49 2 19:45 54 5 20:15 64 2 48 2 18:00 | 20:00 53 4 17:15 63 warning …" at bounding box center [398, 260] width 560 height 347
click at [656, 16] on icon "close" at bounding box center [659, 14] width 11 height 11
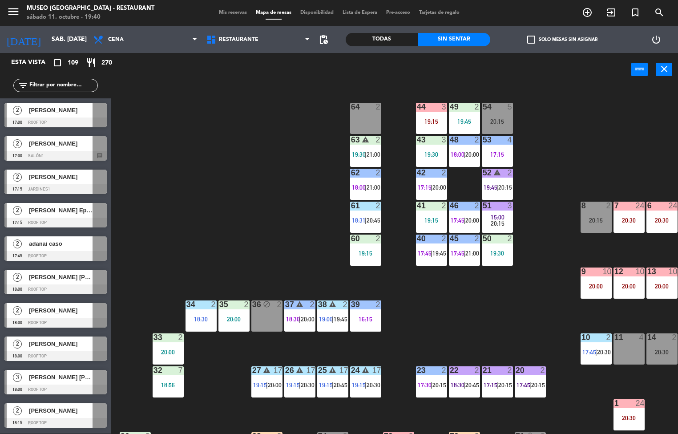
click at [243, 202] on div "44 3 19:15 49 2 19:45 54 5 20:15 64 2 48 2 18:00 | 20:00 53 4 17:15 63 warning …" at bounding box center [398, 260] width 560 height 347
click at [463, 121] on div "19:45" at bounding box center [464, 121] width 31 height 6
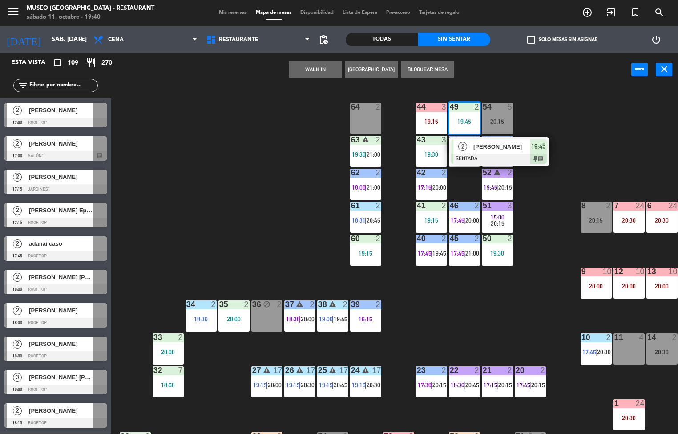
click at [486, 317] on div "44 3 19:15 49 2 19:45 2 [PERSON_NAME] SENTADA 19:45 chat 54 5 20:15 64 2 48 2 1…" at bounding box center [398, 260] width 560 height 347
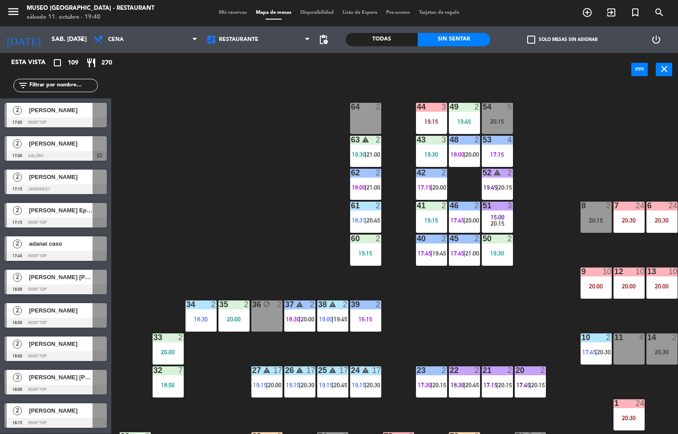
click at [466, 115] on div "49 2 19:45" at bounding box center [464, 118] width 31 height 31
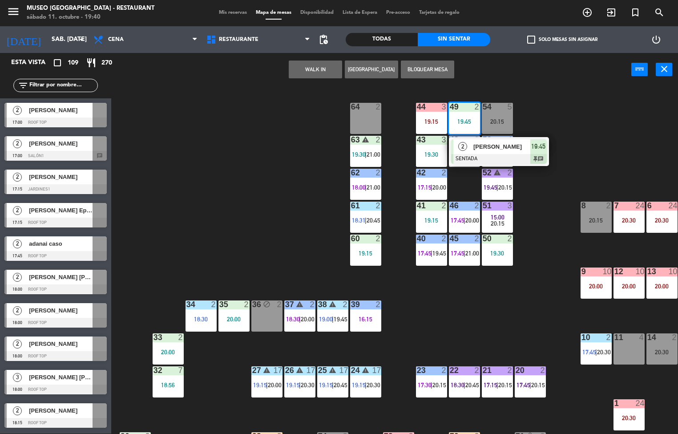
click at [502, 155] on div at bounding box center [499, 159] width 96 height 10
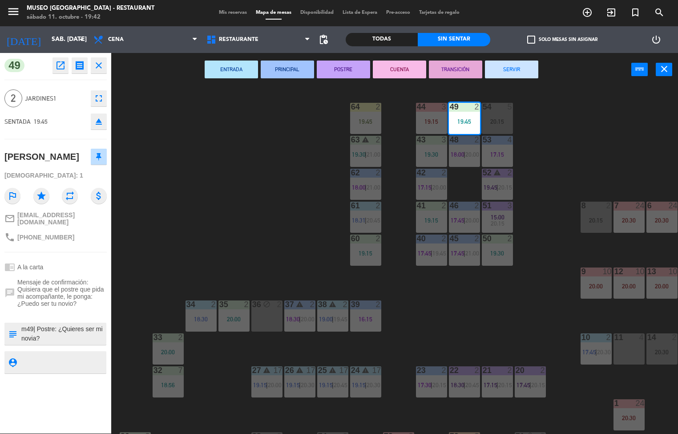
click at [462, 310] on div "44 3 19:15 49 2 19:45 54 5 20:15 64 2 19:45 48 2 18:00 | 20:00 53 4 17:15 63 wa…" at bounding box center [398, 260] width 560 height 347
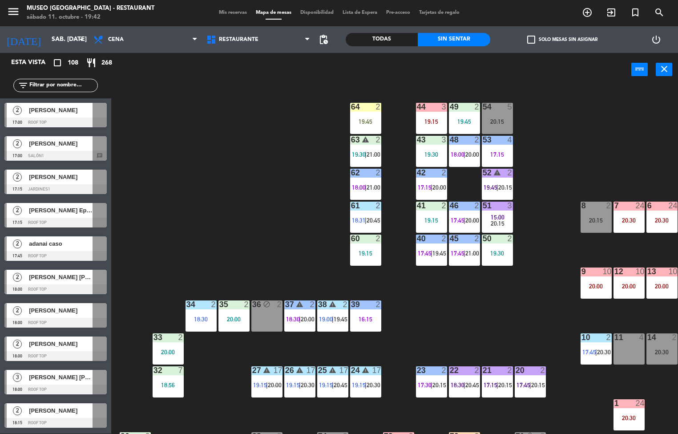
click at [359, 121] on div "19:45" at bounding box center [365, 121] width 31 height 6
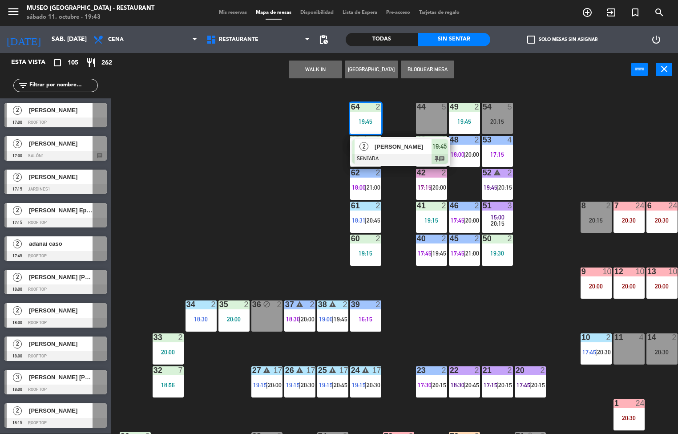
click at [439, 307] on div "44 5 49 2 19:45 54 5 20:15 64 2 19:45 2 [PERSON_NAME] SENTADA 19:45 chat 48 2 1…" at bounding box center [398, 260] width 560 height 347
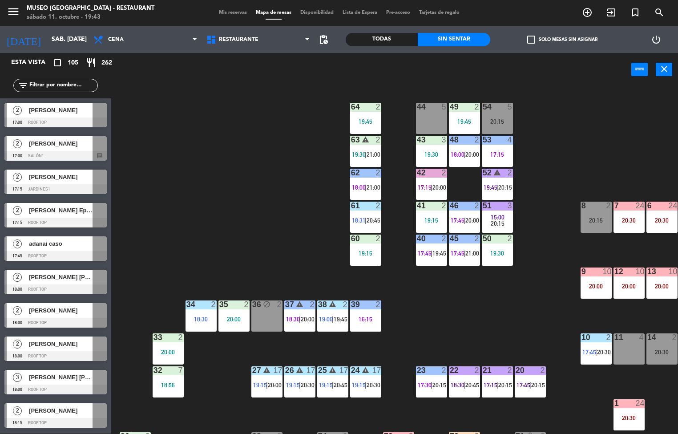
click at [365, 110] on div at bounding box center [365, 107] width 15 height 8
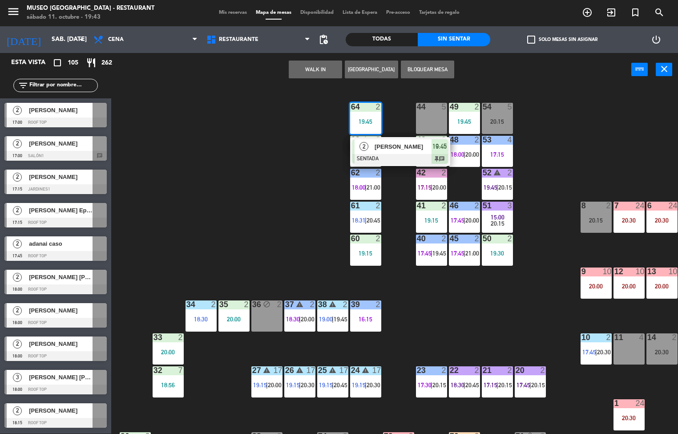
click at [272, 136] on div "44 5 49 2 19:45 54 5 20:15 64 2 19:45 2 [PERSON_NAME] SENTADA 19:45 chat 48 2 1…" at bounding box center [398, 260] width 560 height 347
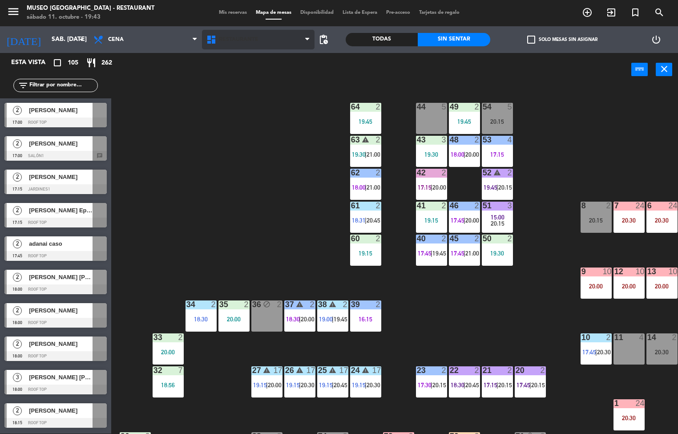
click at [310, 39] on span at bounding box center [309, 40] width 9 height 8
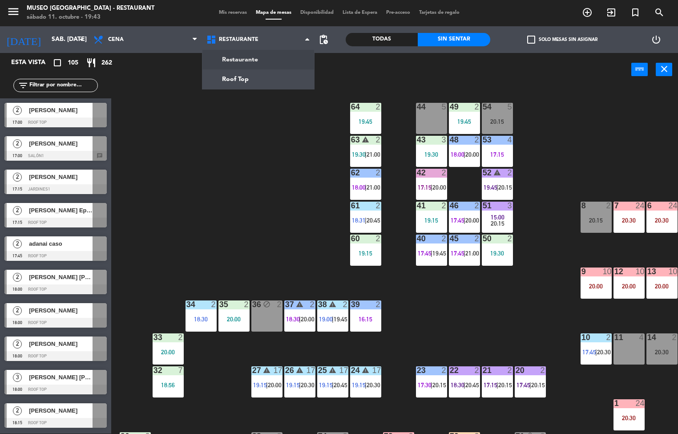
click at [246, 134] on div "44 5 49 2 19:45 54 5 20:15 64 2 19:45 48 2 18:00 | 20:00 53 4 17:15 63 warning …" at bounding box center [398, 260] width 560 height 347
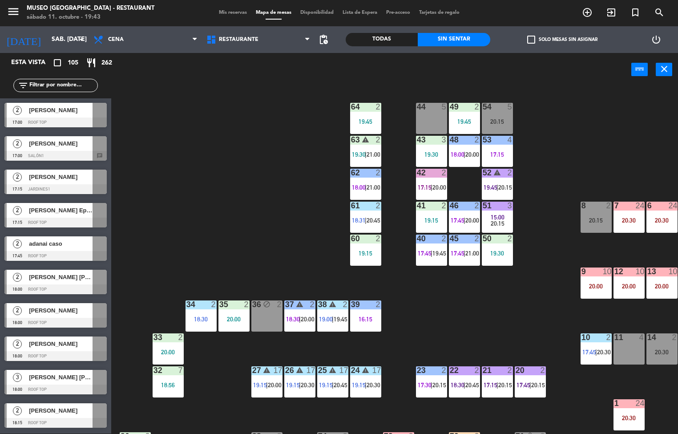
click at [324, 40] on span "pending_actions" at bounding box center [323, 39] width 11 height 11
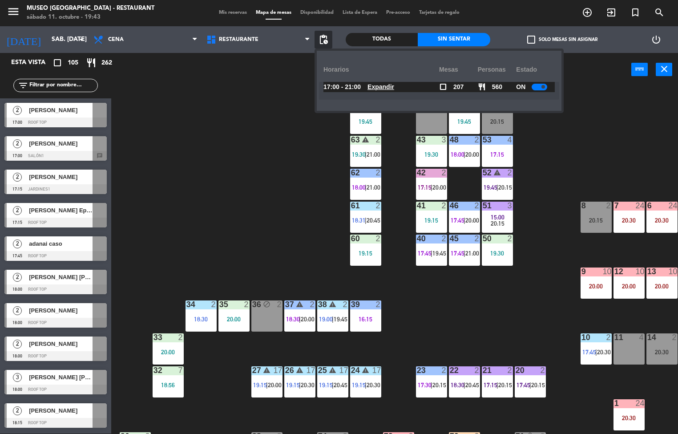
click at [386, 90] on u "Expandir" at bounding box center [380, 86] width 27 height 7
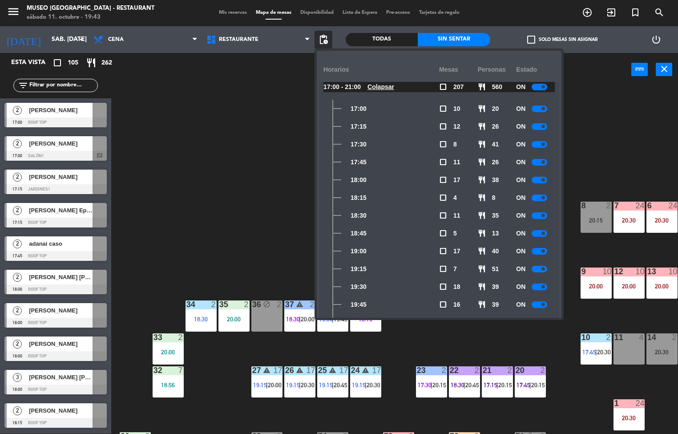
scroll to position [95, 0]
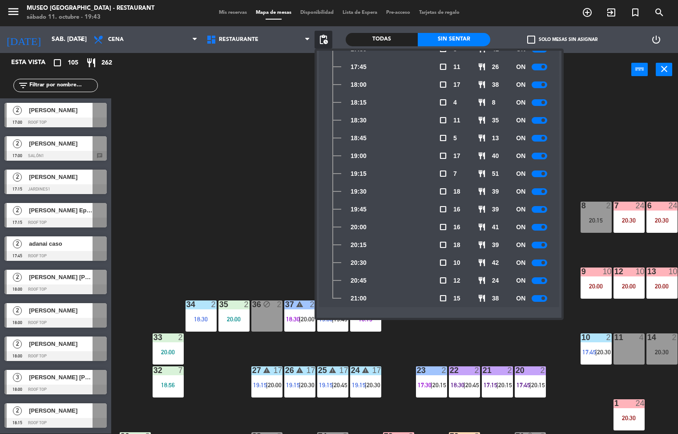
click at [213, 179] on div "44 5 49 2 19:45 54 5 20:15 64 2 19:45 48 2 18:00 | 20:00 53 4 17:15 63 warning …" at bounding box center [398, 260] width 560 height 347
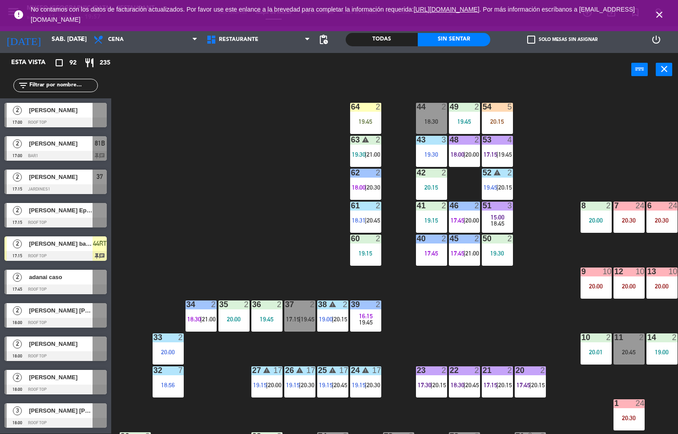
click at [437, 176] on div at bounding box center [431, 173] width 15 height 8
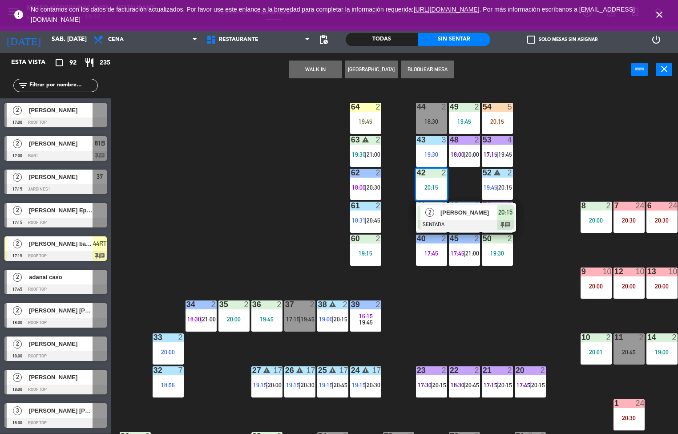
click at [443, 214] on span "[PERSON_NAME]" at bounding box center [468, 212] width 57 height 9
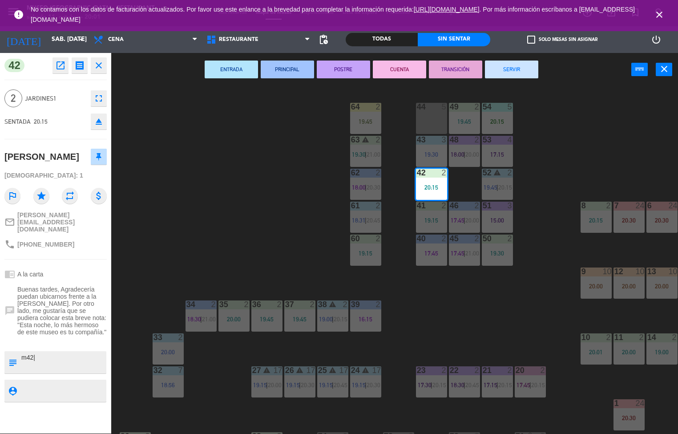
click at [252, 226] on div "44 5 49 2 19:45 54 5 20:15 64 2 19:45 48 2 18:00 | 20:00 53 4 17:15 63 warning …" at bounding box center [398, 260] width 560 height 347
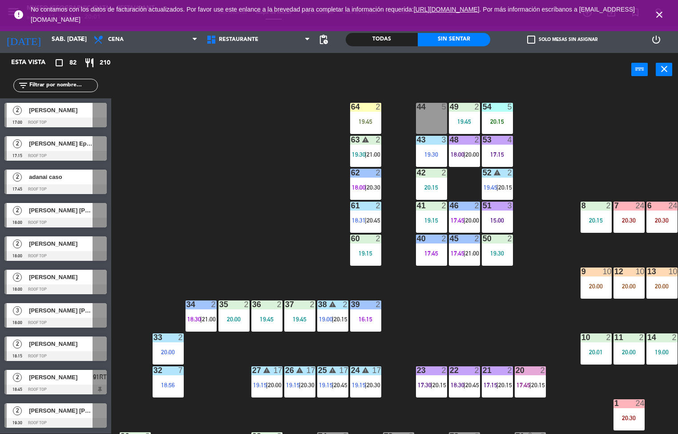
click at [455, 123] on div "19:45" at bounding box center [464, 121] width 31 height 6
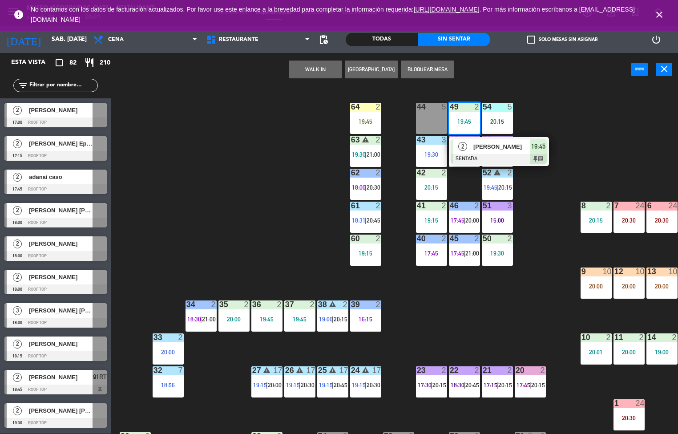
click at [479, 154] on div at bounding box center [499, 159] width 96 height 10
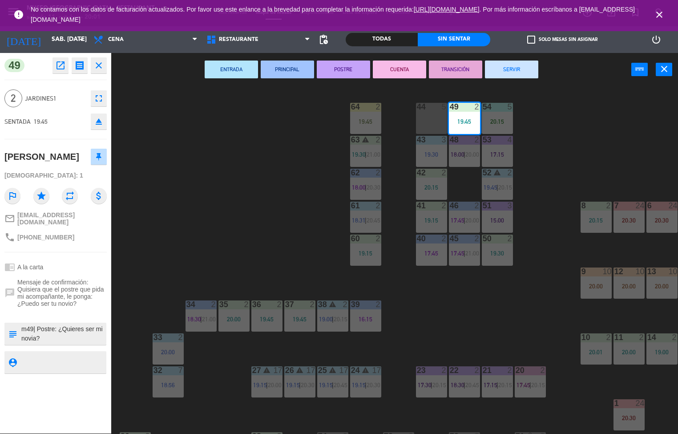
click at [308, 245] on div "44 5 49 2 19:45 54 5 20:15 64 2 19:45 48 2 18:00 | 20:00 53 4 17:15 63 warning …" at bounding box center [398, 260] width 560 height 347
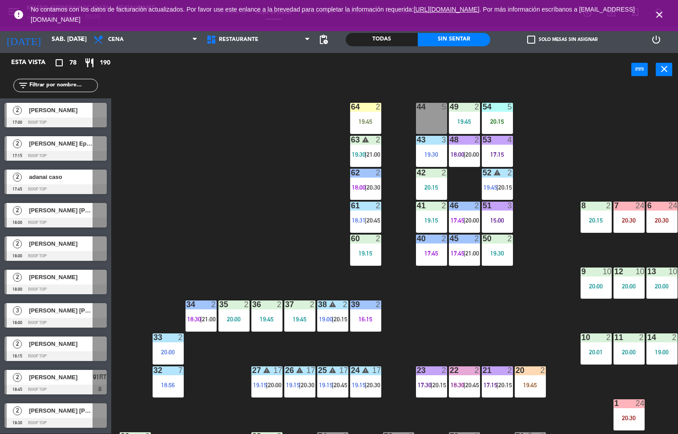
click at [462, 163] on div "48 2 18:00 | 20:00" at bounding box center [464, 151] width 31 height 31
click at [556, 139] on div "44 5 49 2 19:45 54 5 20:15 64 2 19:45 48 2 18:00 | 20:00 53 4 17:15 63 warning …" at bounding box center [398, 260] width 560 height 347
click at [458, 154] on span "18:00" at bounding box center [458, 154] width 14 height 7
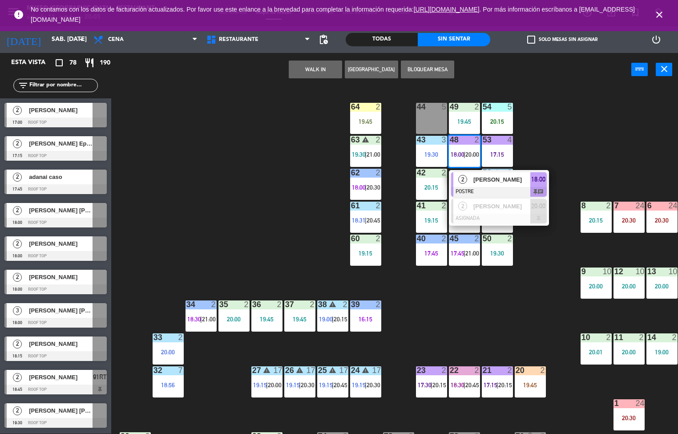
click at [575, 146] on div "44 5 49 2 19:45 54 5 20:15 64 2 19:45 48 2 18:00 | 20:00 2 [PERSON_NAME] POSTRE…" at bounding box center [398, 260] width 560 height 347
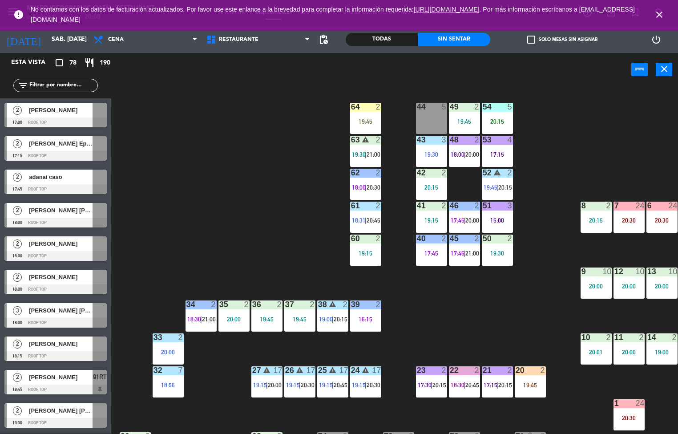
click at [465, 152] on span "|" at bounding box center [464, 154] width 2 height 7
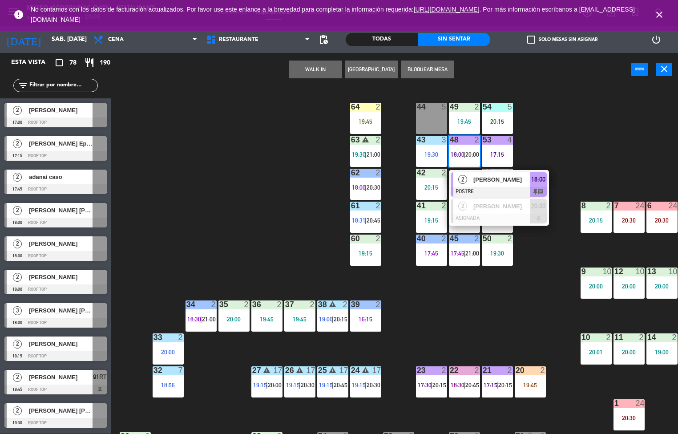
click at [504, 182] on span "[PERSON_NAME]" at bounding box center [501, 179] width 57 height 9
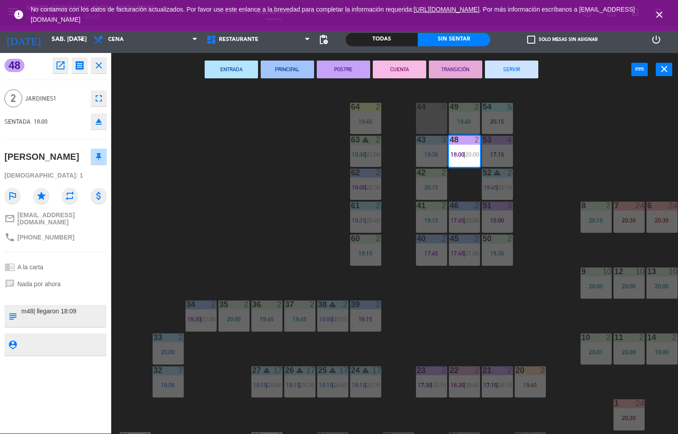
click at [468, 65] on button "TRANSICIÓN" at bounding box center [455, 69] width 53 height 18
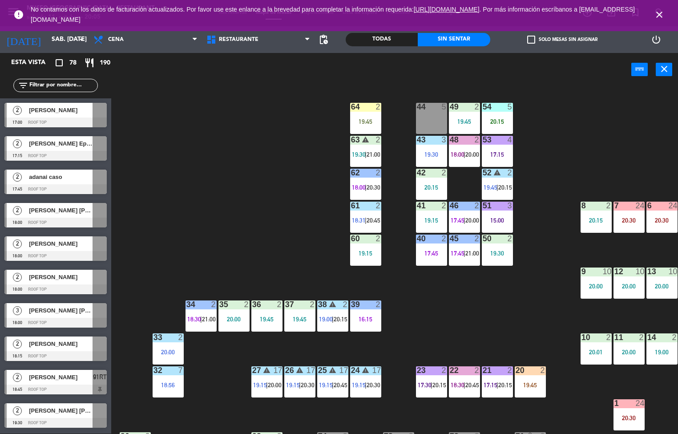
click at [502, 189] on span "20:15" at bounding box center [505, 187] width 14 height 7
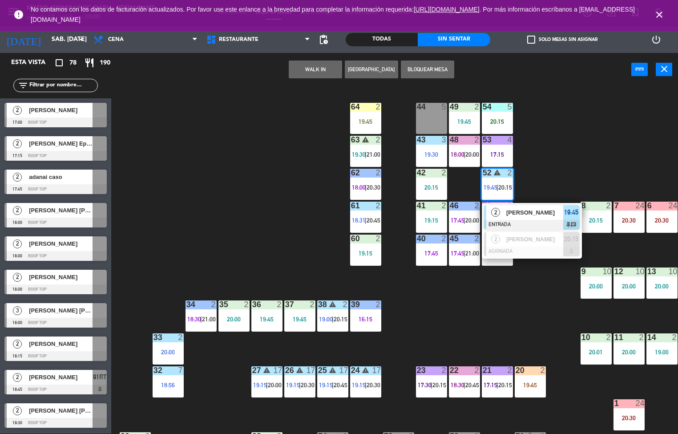
click at [529, 220] on div at bounding box center [532, 225] width 96 height 10
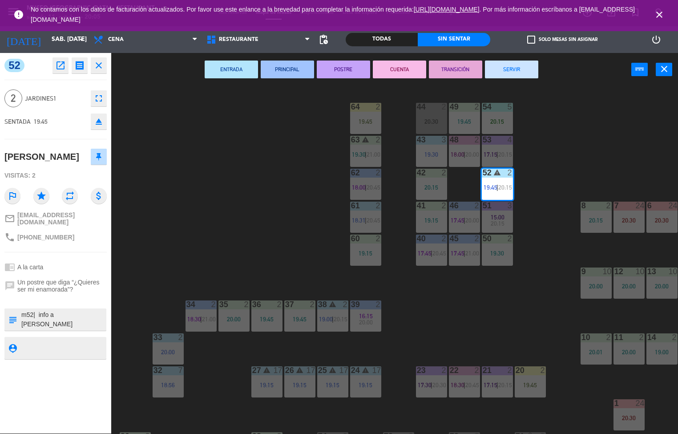
click at [291, 72] on button "PRINCIPAL" at bounding box center [287, 69] width 53 height 18
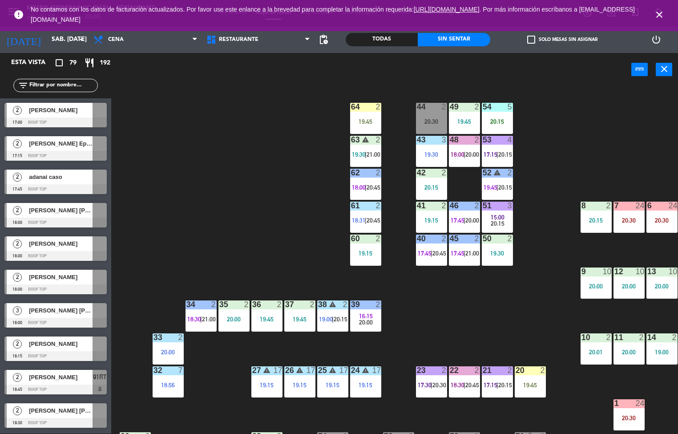
click at [499, 149] on div "53 4 17:15 | 20:15" at bounding box center [497, 151] width 31 height 31
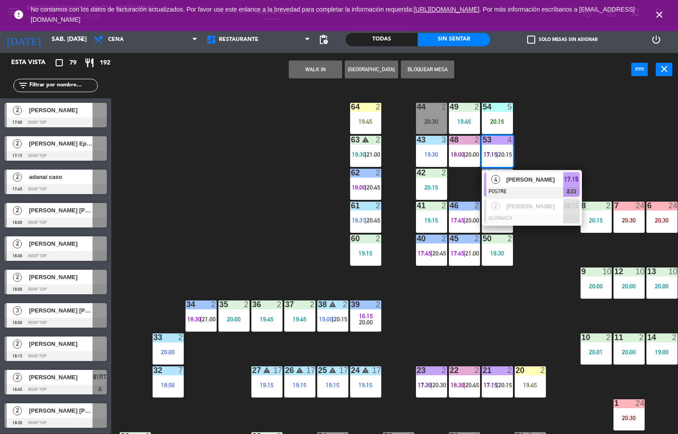
click at [540, 185] on div "[PERSON_NAME]" at bounding box center [534, 179] width 58 height 15
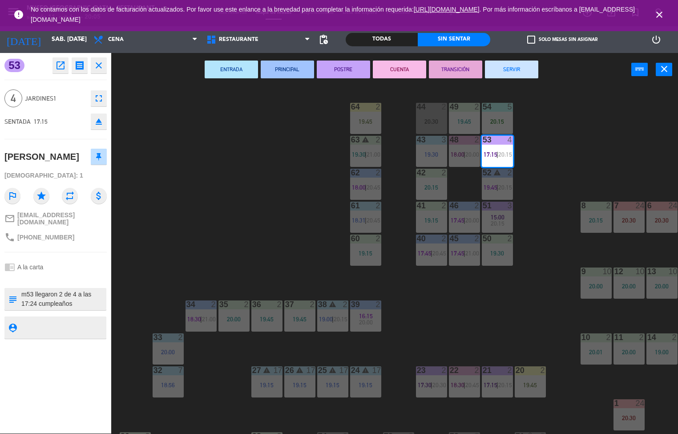
click at [453, 66] on button "TRANSICIÓN" at bounding box center [455, 69] width 53 height 18
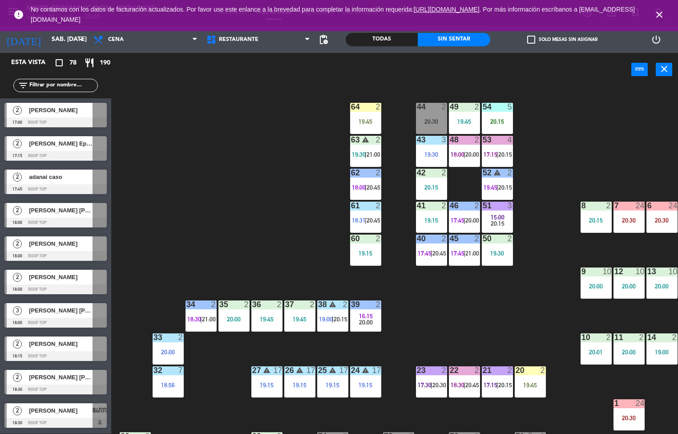
click at [429, 144] on div "43 3" at bounding box center [431, 140] width 31 height 9
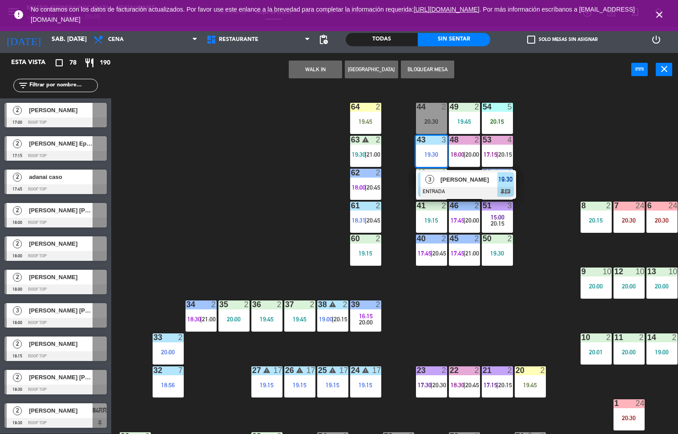
click at [488, 307] on div "44 2 20:30 49 2 19:45 54 5 20:15 64 2 19:45 48 2 18:00 | 20:00 53 4 17:15 | 20:…" at bounding box center [398, 260] width 560 height 347
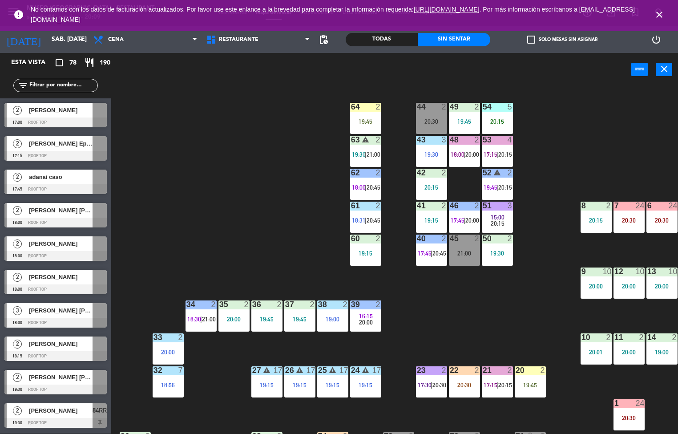
click at [430, 155] on div "19:30" at bounding box center [431, 154] width 31 height 6
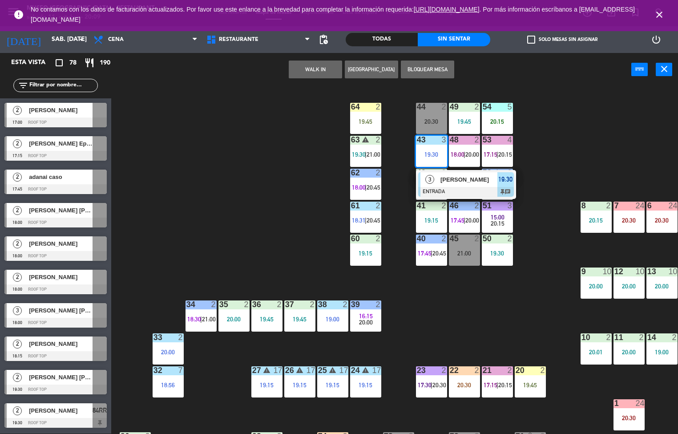
click at [516, 310] on div "44 2 20:30 49 2 19:45 54 5 20:15 64 2 19:45 48 2 18:00 | 20:00 53 4 17:15 | 20:…" at bounding box center [398, 260] width 560 height 347
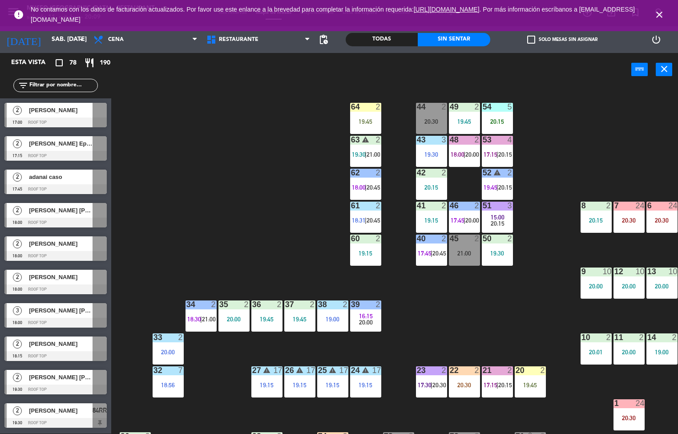
click at [492, 387] on div "21 2 17:15 | 20:15" at bounding box center [497, 381] width 31 height 31
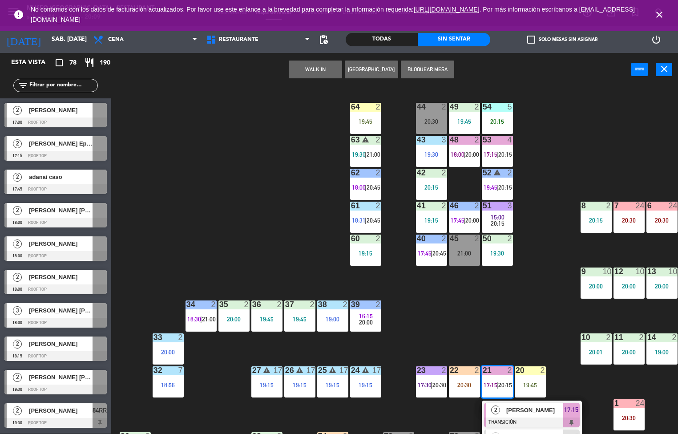
click at [533, 297] on div "44 2 20:30 49 2 19:45 54 5 20:15 64 2 19:45 48 2 18:00 | 20:00 53 4 17:15 | 20:…" at bounding box center [398, 260] width 560 height 347
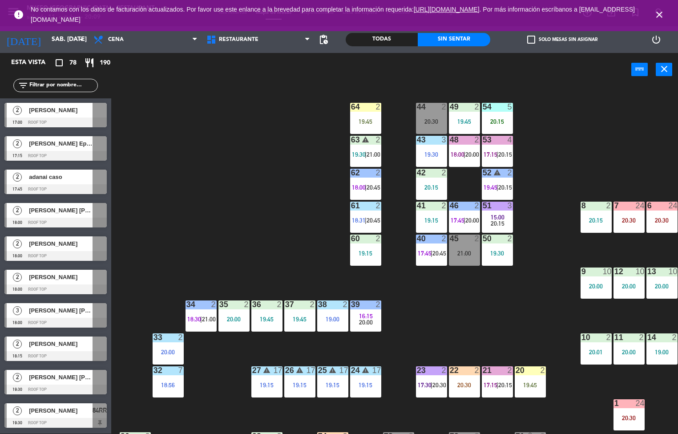
click at [463, 384] on div "20:30" at bounding box center [464, 385] width 31 height 6
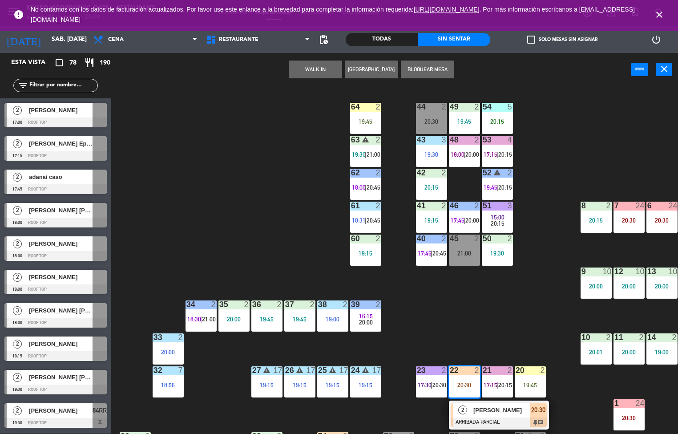
click at [500, 420] on div at bounding box center [499, 422] width 96 height 10
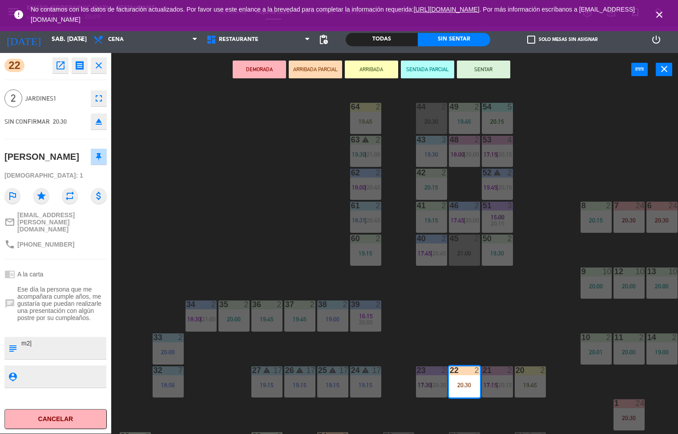
click at [525, 309] on div "44 2 20:30 49 2 19:45 54 5 20:15 64 2 19:45 48 2 18:00 | 20:00 53 4 17:15 | 20:…" at bounding box center [398, 260] width 560 height 347
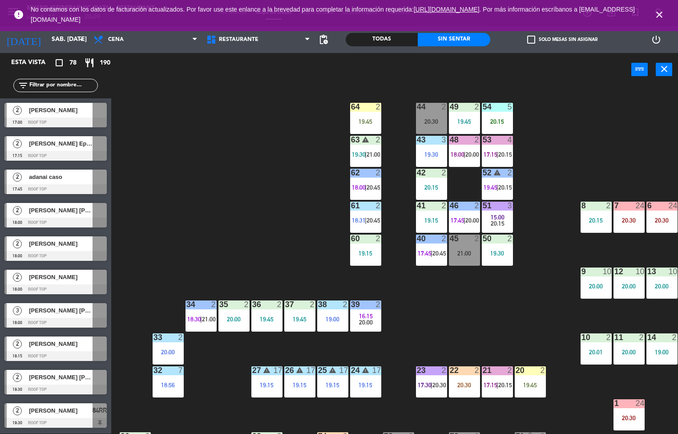
scroll to position [847, 0]
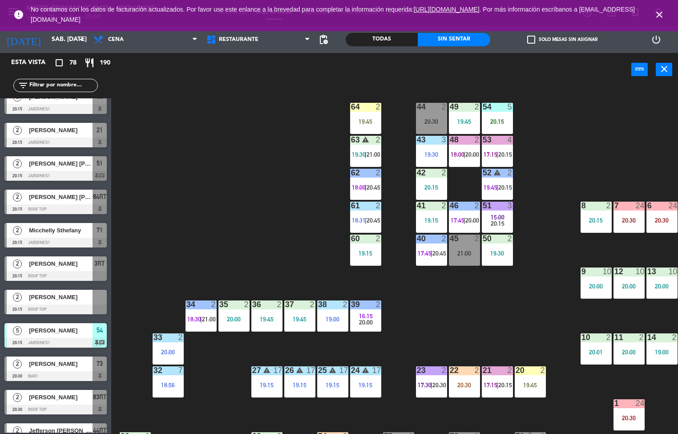
click at [471, 116] on div "49 2 19:45" at bounding box center [464, 118] width 31 height 31
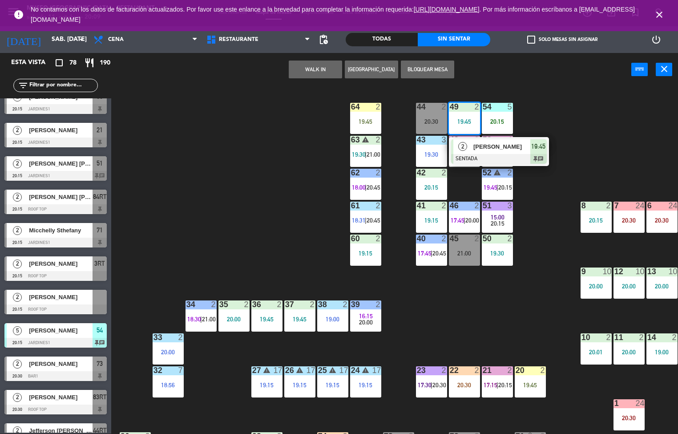
click at [510, 154] on div at bounding box center [499, 159] width 96 height 10
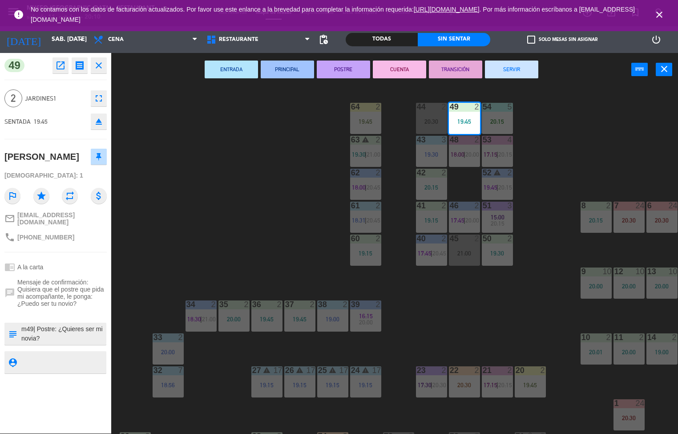
click at [295, 67] on button "PRINCIPAL" at bounding box center [287, 69] width 53 height 18
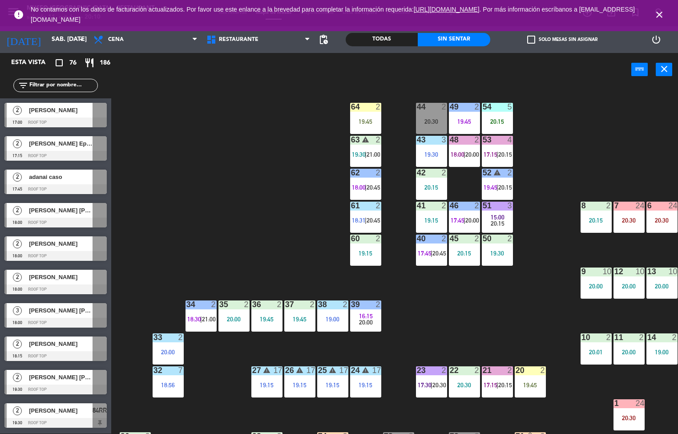
click at [435, 181] on div "42 2 20:15" at bounding box center [431, 184] width 31 height 31
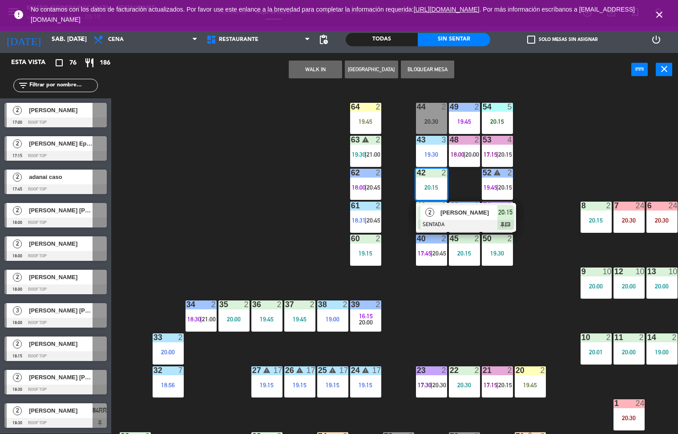
click at [474, 215] on span "[PERSON_NAME]" at bounding box center [468, 212] width 57 height 9
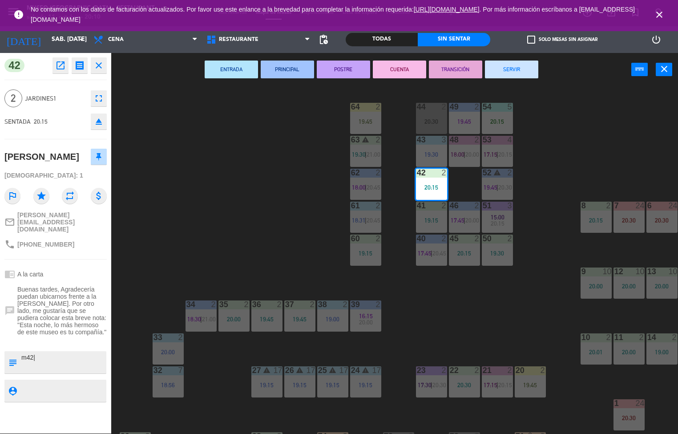
click at [235, 67] on button "ENTRADA" at bounding box center [231, 69] width 53 height 18
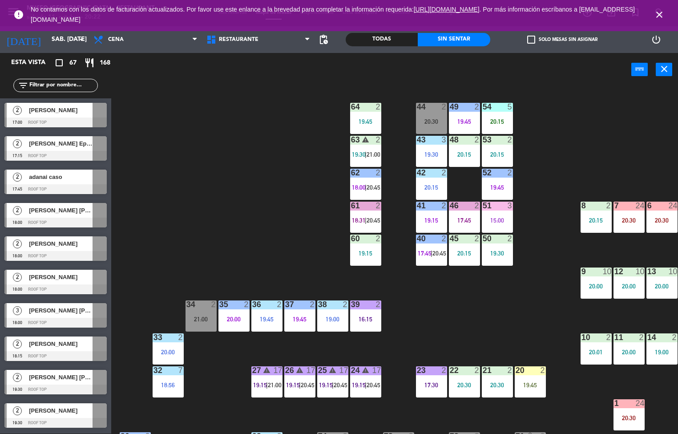
click at [497, 106] on div at bounding box center [497, 107] width 15 height 8
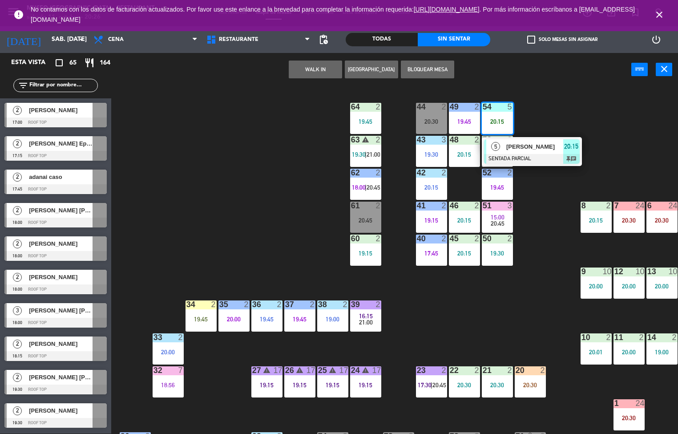
click at [232, 199] on div "44 2 20:30 49 2 19:45 54 5 20:15 5 [PERSON_NAME] SENTADA PARCIAL 20:15 chat 64 …" at bounding box center [398, 260] width 560 height 347
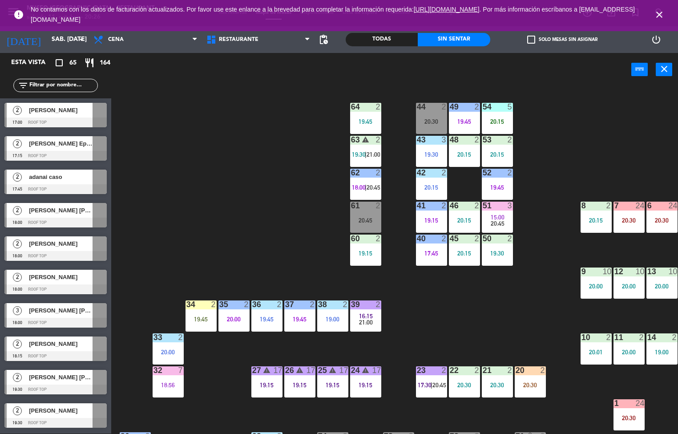
click at [483, 173] on div "52" at bounding box center [483, 173] width 0 height 8
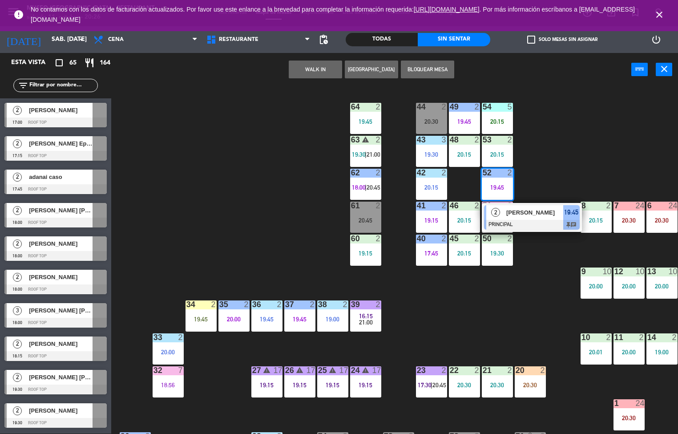
click at [506, 211] on span "[PERSON_NAME]" at bounding box center [534, 212] width 57 height 9
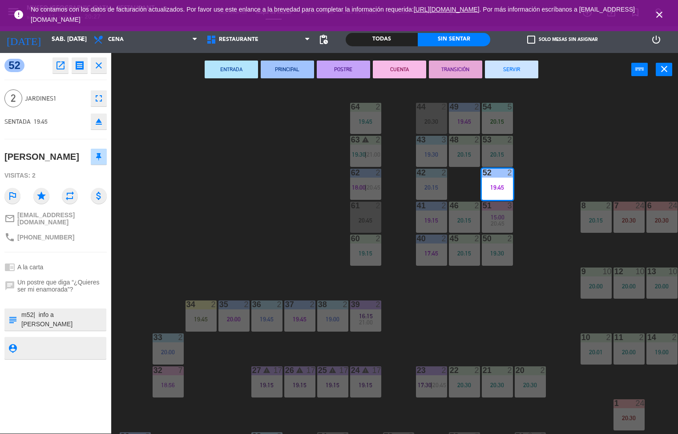
click at [278, 243] on div "44 2 20:30 49 2 19:45 54 5 20:15 64 2 19:45 48 2 20:15 53 2 20:15 63 warning 2 …" at bounding box center [398, 260] width 560 height 347
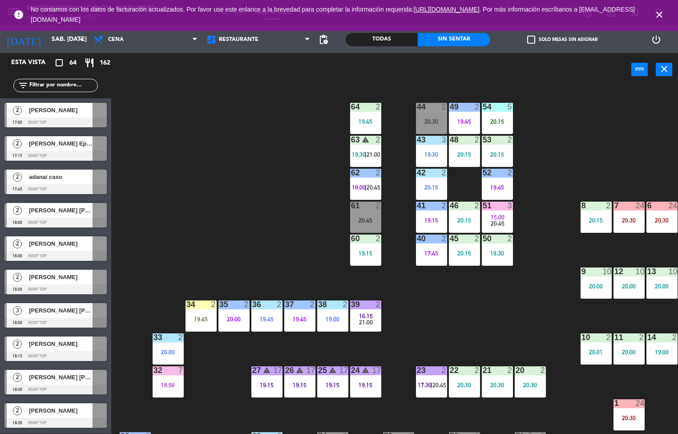
click at [462, 215] on div "46 2 20:15" at bounding box center [464, 216] width 31 height 31
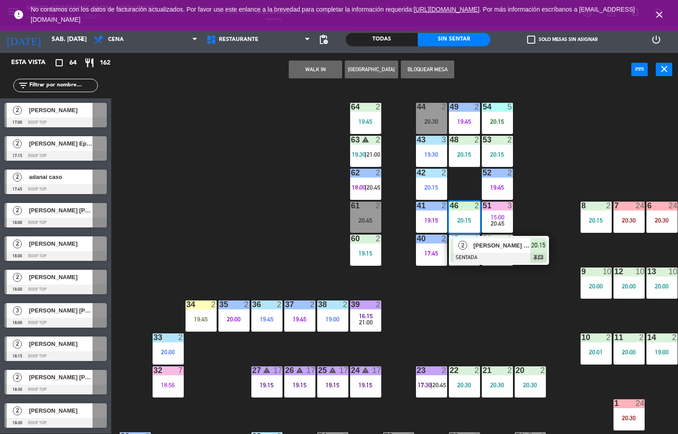
click at [482, 246] on span "[PERSON_NAME] [PERSON_NAME] [PERSON_NAME]" at bounding box center [501, 245] width 57 height 9
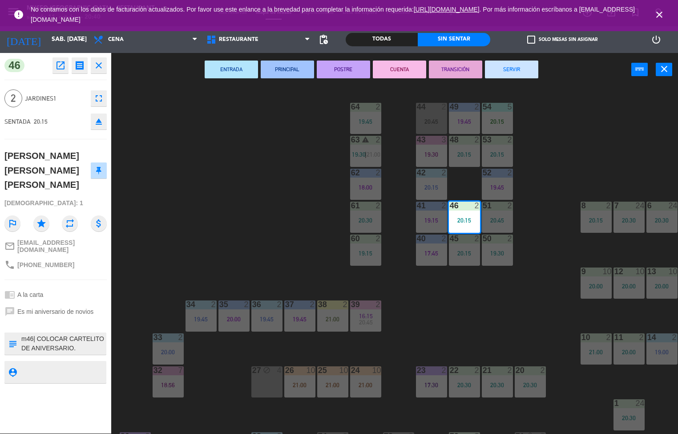
click at [223, 222] on div "44 2 20:45 49 2 19:45 54 5 20:15 64 2 19:45 48 2 20:15 53 2 20:15 63 warning 2 …" at bounding box center [398, 260] width 560 height 347
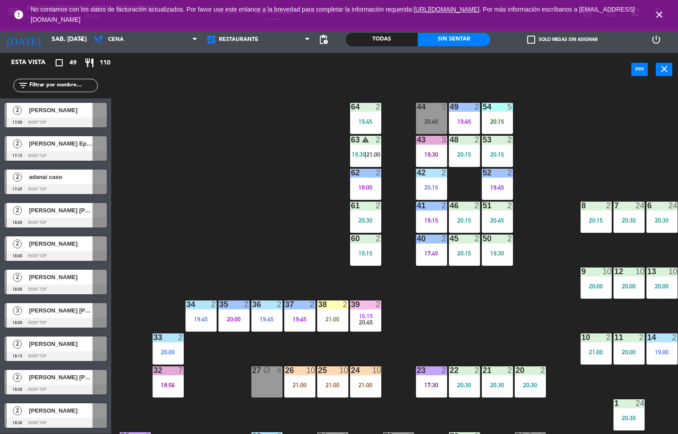
click at [491, 205] on div at bounding box center [497, 205] width 15 height 8
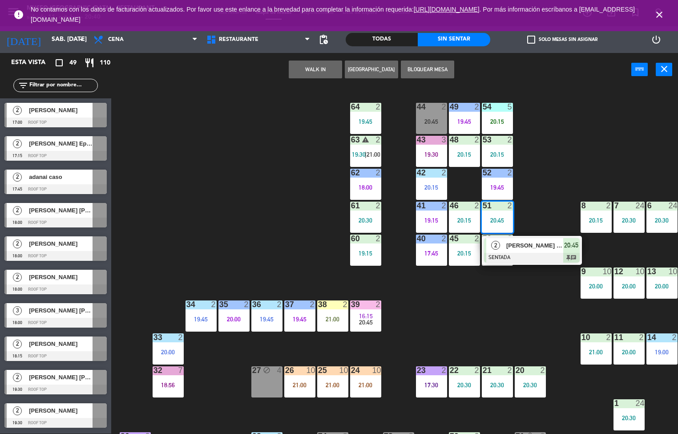
click at [493, 253] on div at bounding box center [532, 258] width 96 height 10
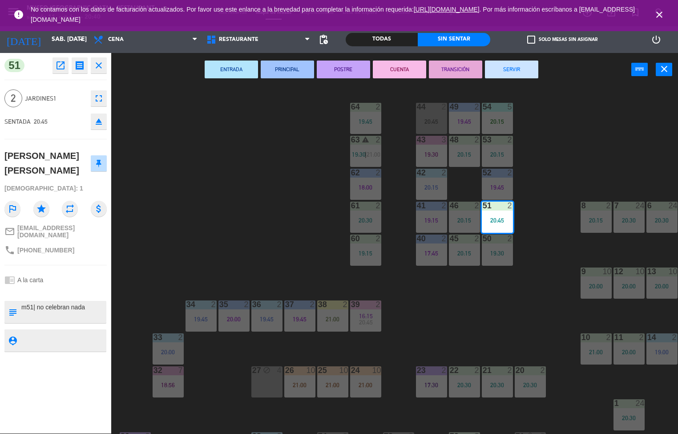
click at [235, 211] on div "44 2 20:45 49 2 19:45 54 5 20:15 64 2 19:45 48 2 20:15 53 2 20:15 63 warning 2 …" at bounding box center [398, 260] width 560 height 347
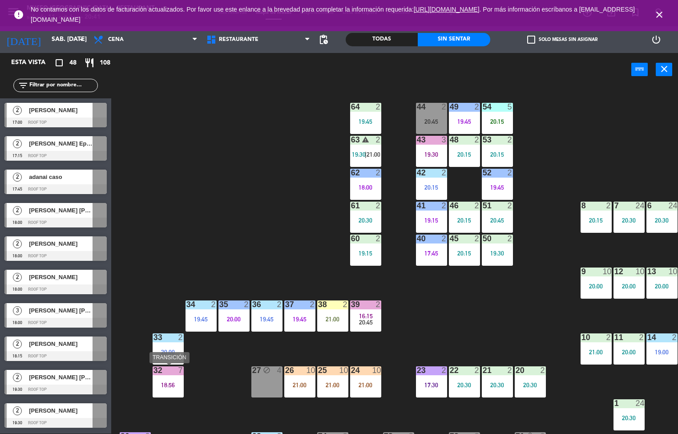
click at [658, 14] on icon "close" at bounding box center [659, 14] width 11 height 11
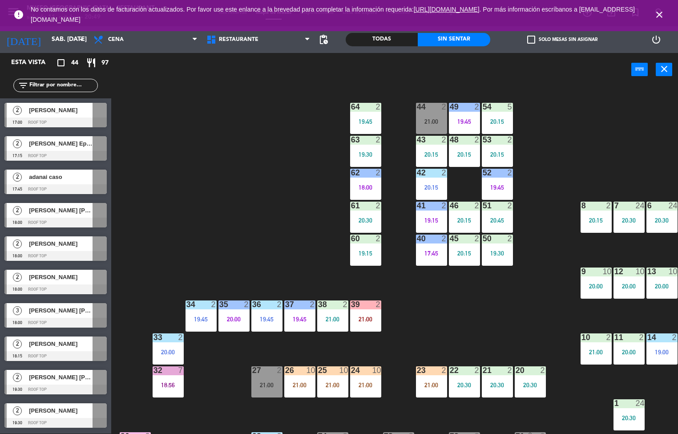
click at [459, 148] on div "48 2 20:15" at bounding box center [464, 151] width 31 height 31
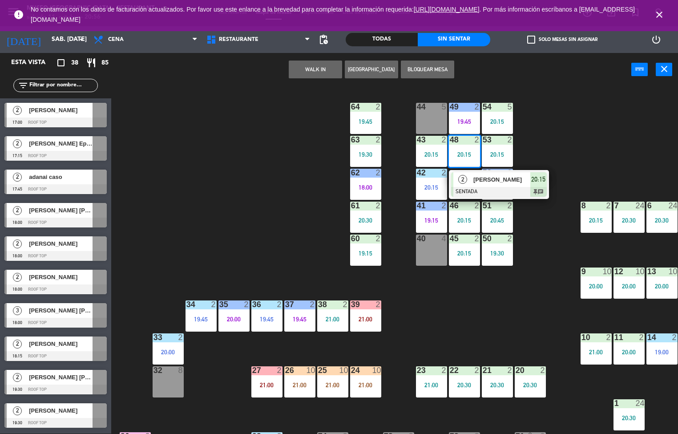
click at [655, 13] on icon "close" at bounding box center [659, 14] width 11 height 11
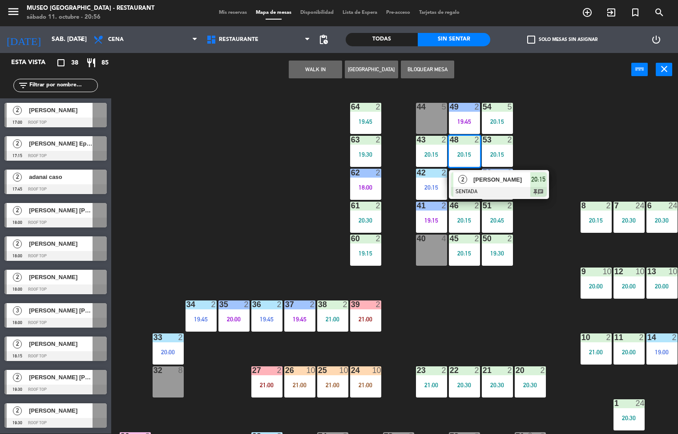
click at [381, 39] on div "Todas" at bounding box center [382, 39] width 72 height 13
click at [454, 35] on div "Sin sentar" at bounding box center [454, 39] width 72 height 13
click at [238, 151] on div "44 5 49 2 19:45 54 5 20:15 64 2 19:45 48 2 20:15 2 [PERSON_NAME] SENTADA 20:15 …" at bounding box center [398, 260] width 560 height 347
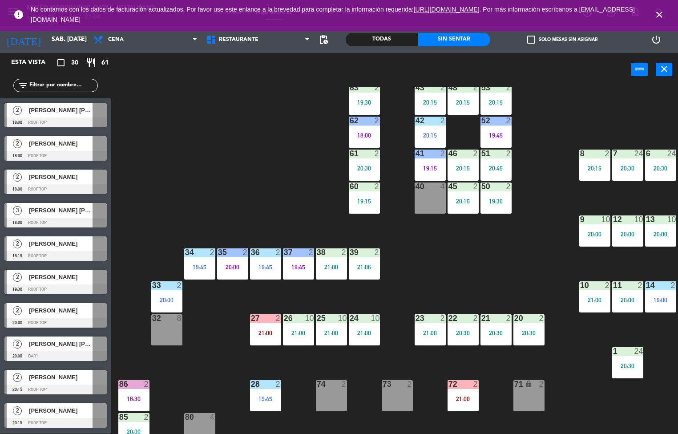
scroll to position [0, 1]
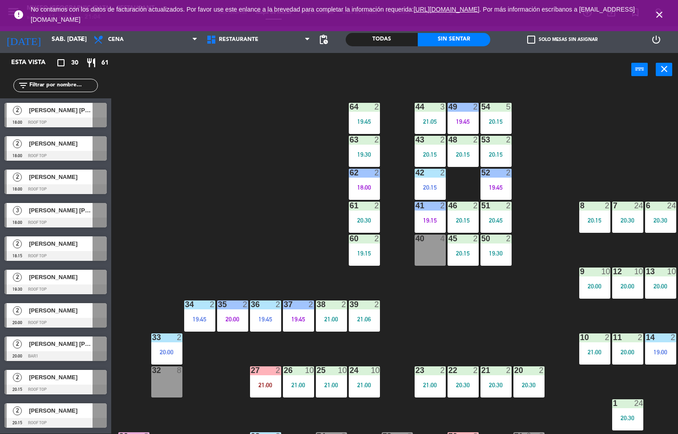
click at [370, 106] on div at bounding box center [364, 107] width 15 height 8
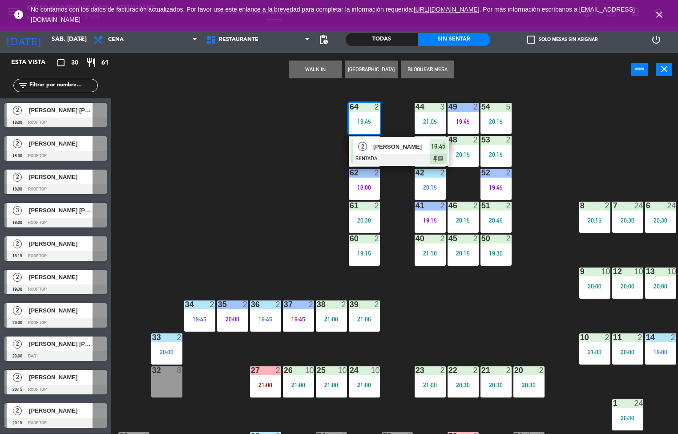
click at [254, 235] on div "44 3 21:05 49 2 19:45 54 5 20:15 64 2 19:45 2 [PERSON_NAME] SENTADA 19:45 chat …" at bounding box center [398, 260] width 560 height 347
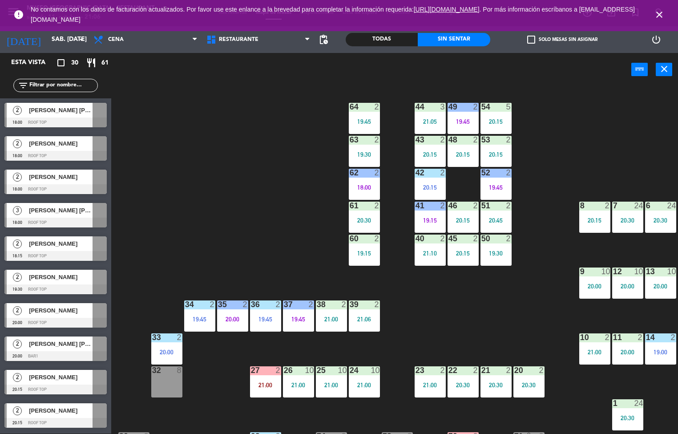
click at [475, 206] on div "51" at bounding box center [481, 205] width 15 height 8
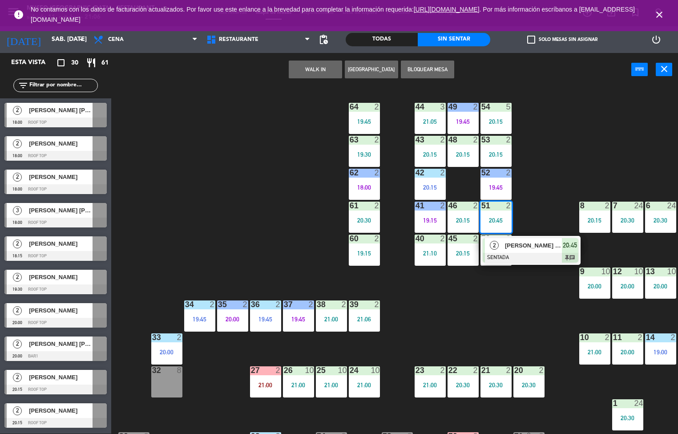
click at [505, 243] on span "[PERSON_NAME] [PERSON_NAME]" at bounding box center [533, 245] width 57 height 9
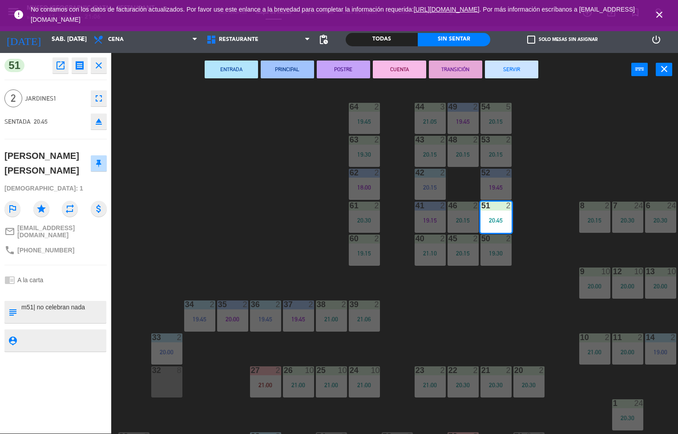
click at [606, 141] on div "44 3 21:05 49 2 19:45 54 5 20:15 64 2 19:45 48 2 20:15 53 2 20:15 63 2 19:30 43…" at bounding box center [398, 260] width 560 height 347
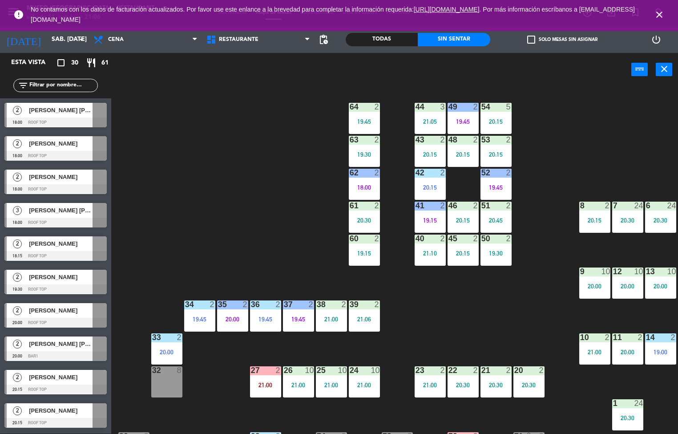
click at [459, 215] on div "46 2 20:15" at bounding box center [462, 216] width 31 height 31
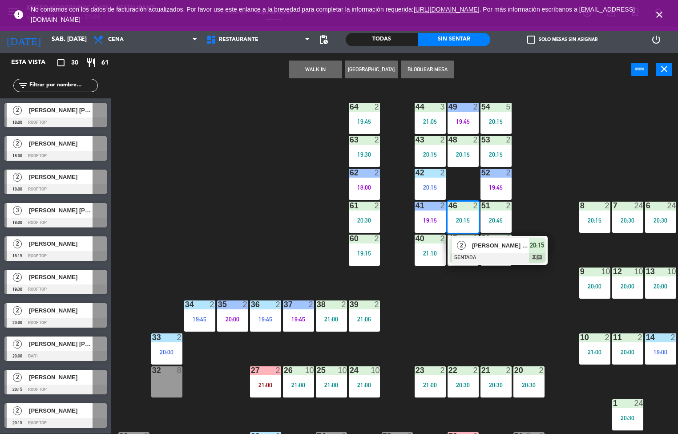
click at [488, 241] on span "[PERSON_NAME] [PERSON_NAME] [PERSON_NAME]" at bounding box center [500, 245] width 57 height 9
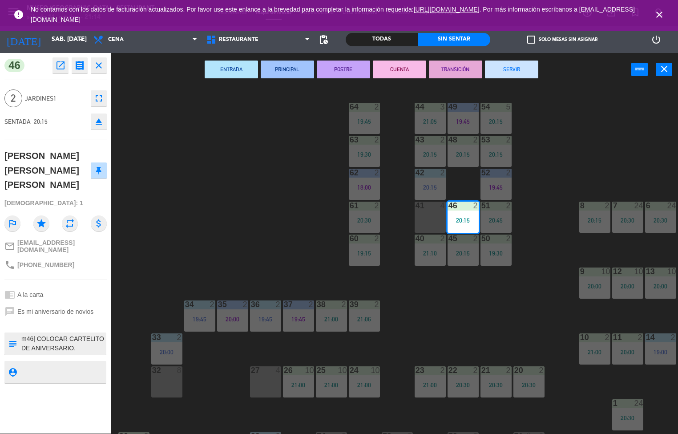
click at [202, 401] on div "44 3 21:05 49 2 19:45 54 5 20:15 64 2 19:45 48 2 20:15 53 2 20:15 63 2 19:30 43…" at bounding box center [398, 260] width 560 height 347
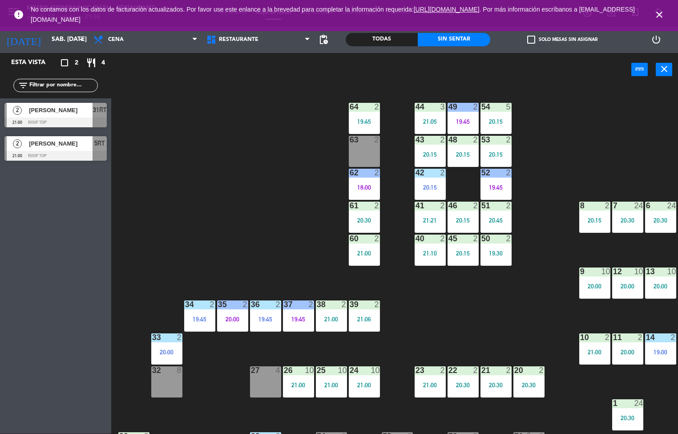
click at [466, 414] on div "44 3 21:05 49 2 19:45 54 5 20:15 64 2 19:45 48 2 20:15 53 2 20:15 63 2 43 2 20:…" at bounding box center [398, 260] width 560 height 347
click at [482, 106] on div "54" at bounding box center [481, 107] width 0 height 8
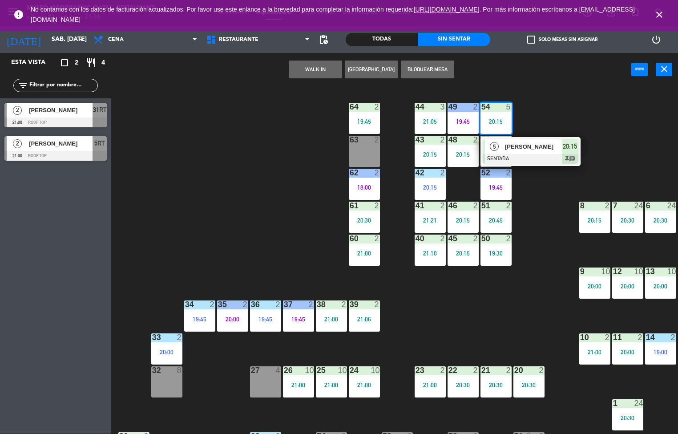
click at [254, 203] on div "44 3 21:05 49 2 19:45 54 5 20:15 5 [PERSON_NAME] SENTADA 20:15 chat 64 2 19:45 …" at bounding box center [398, 260] width 560 height 347
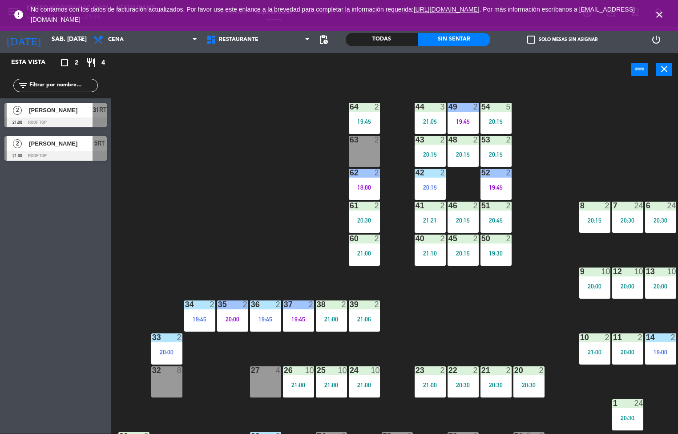
click at [497, 118] on div "20:15" at bounding box center [495, 121] width 31 height 6
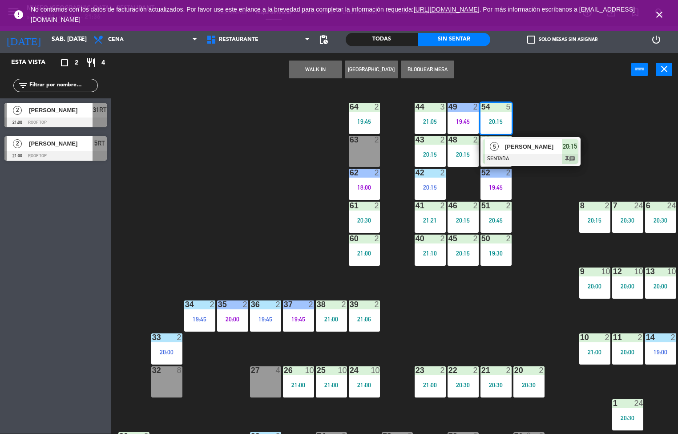
click at [233, 204] on div "44 3 21:05 49 2 19:45 54 5 20:15 5 [PERSON_NAME] SENTADA 20:15 chat 64 2 19:45 …" at bounding box center [398, 260] width 560 height 347
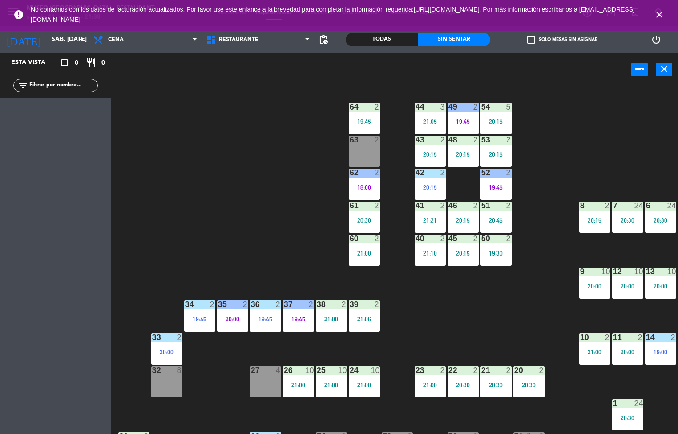
click at [197, 215] on div "44 3 21:05 49 2 19:45 54 5 20:15 64 2 19:45 48 2 20:15 53 2 20:15 63 2 43 2 20:…" at bounding box center [398, 260] width 560 height 347
click at [490, 217] on div "20:45" at bounding box center [495, 220] width 31 height 6
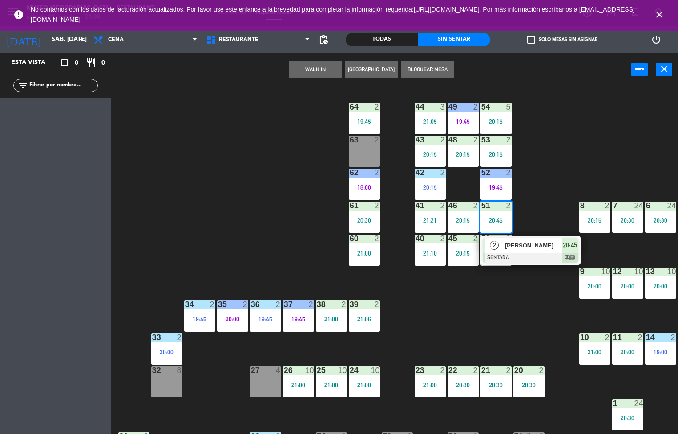
click at [501, 234] on div at bounding box center [495, 238] width 15 height 8
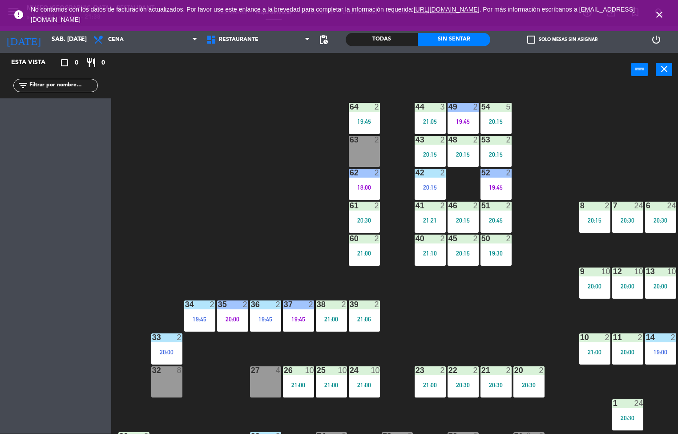
click at [215, 193] on div "44 3 21:05 49 2 19:45 54 5 20:15 64 2 19:45 48 2 20:15 53 2 20:15 63 2 43 2 20:…" at bounding box center [398, 260] width 560 height 347
click at [495, 205] on div at bounding box center [495, 205] width 15 height 8
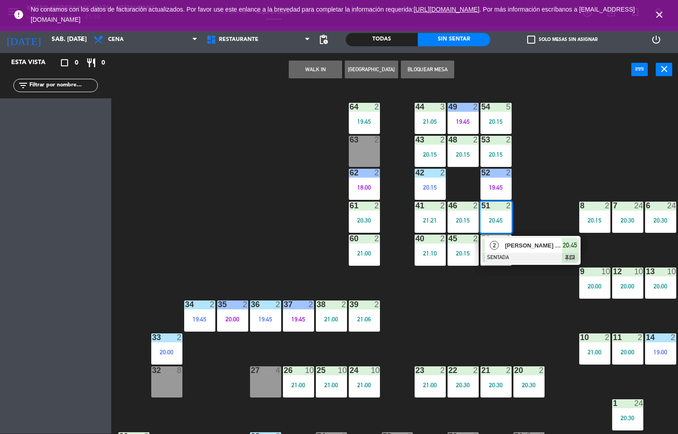
click at [504, 246] on div "[PERSON_NAME] [PERSON_NAME]" at bounding box center [533, 245] width 58 height 15
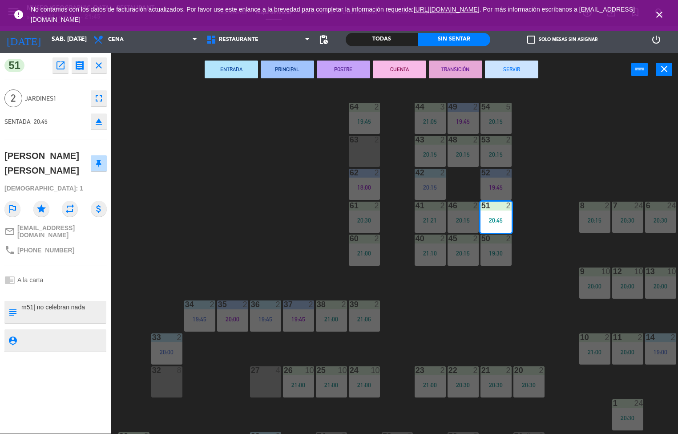
click at [294, 419] on div "44 3 21:05 49 2 19:45 54 5 20:15 64 2 19:45 48 2 20:15 53 2 20:15 63 2 43 2 20:…" at bounding box center [398, 260] width 560 height 347
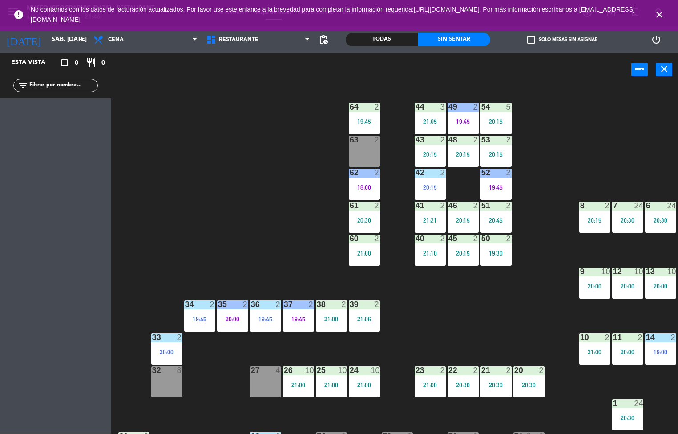
click at [251, 370] on div "27" at bounding box center [251, 370] width 0 height 8
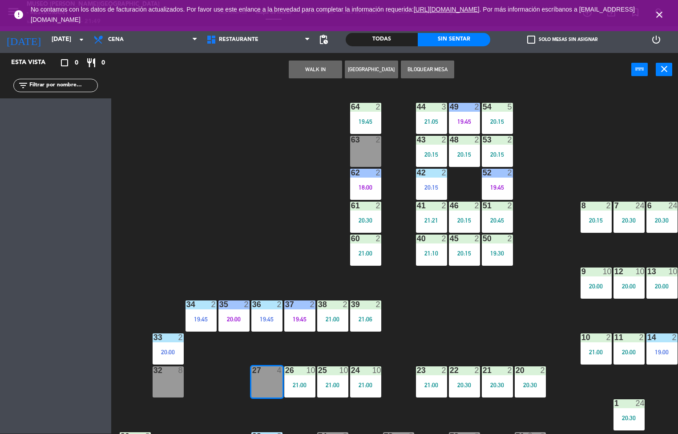
scroll to position [0, 1]
